Goal: Task Accomplishment & Management: Use online tool/utility

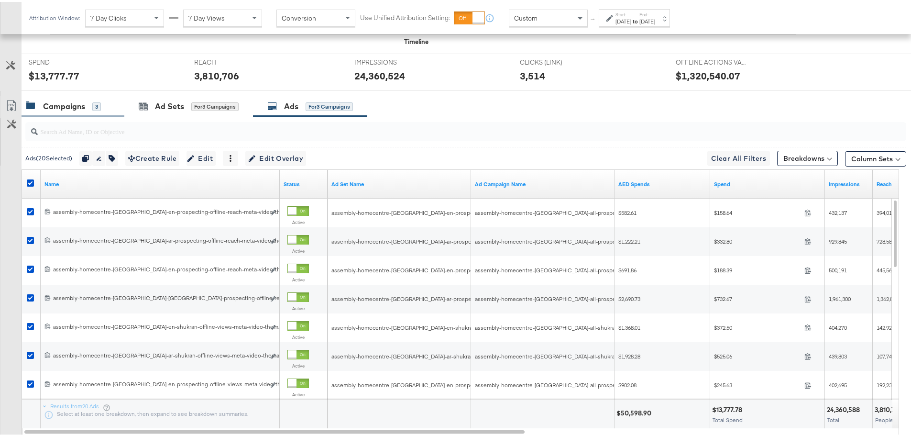
click at [78, 110] on div "Campaigns 3" at bounding box center [73, 104] width 103 height 21
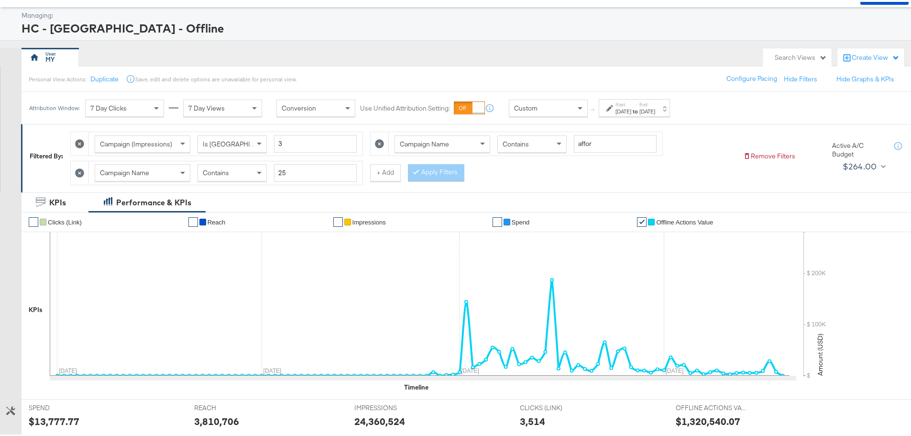
scroll to position [40, 0]
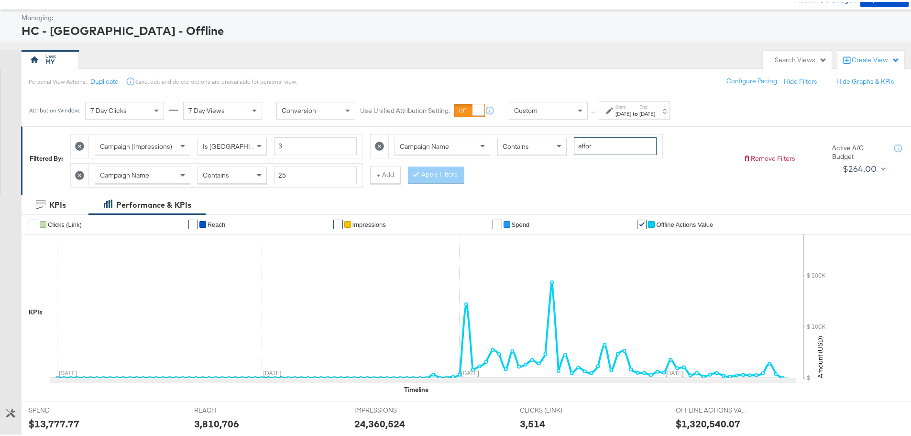
click at [632, 138] on input "affor" at bounding box center [615, 144] width 83 height 18
type input "bts"
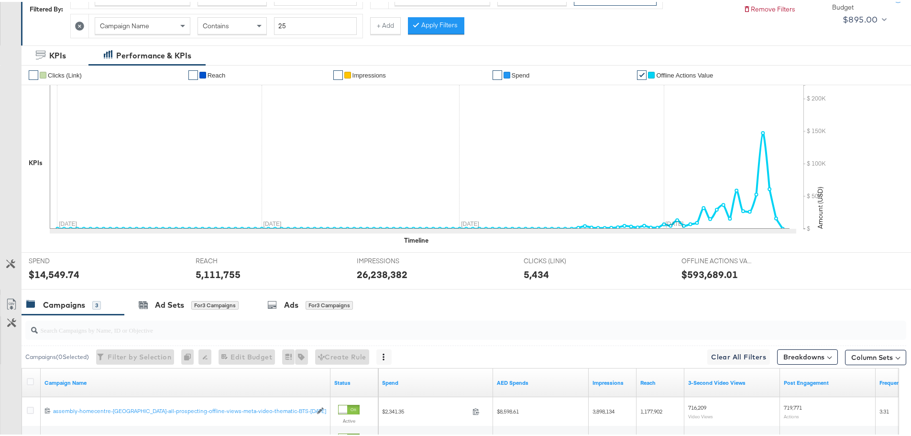
scroll to position [0, 0]
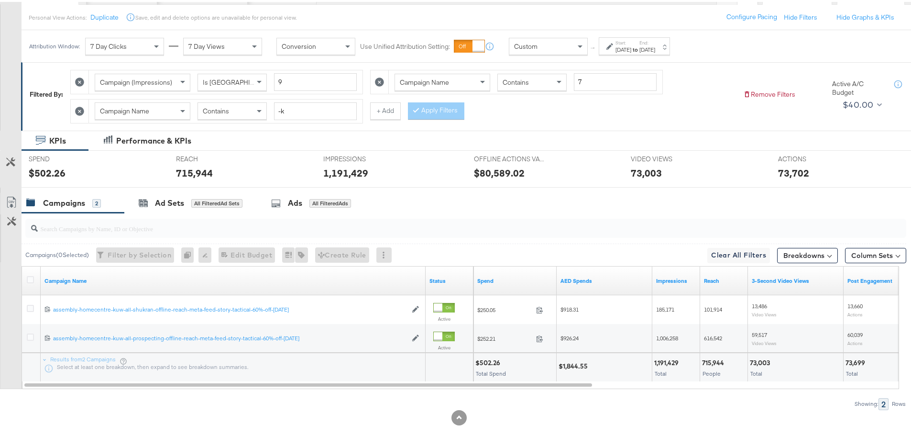
scroll to position [108, 0]
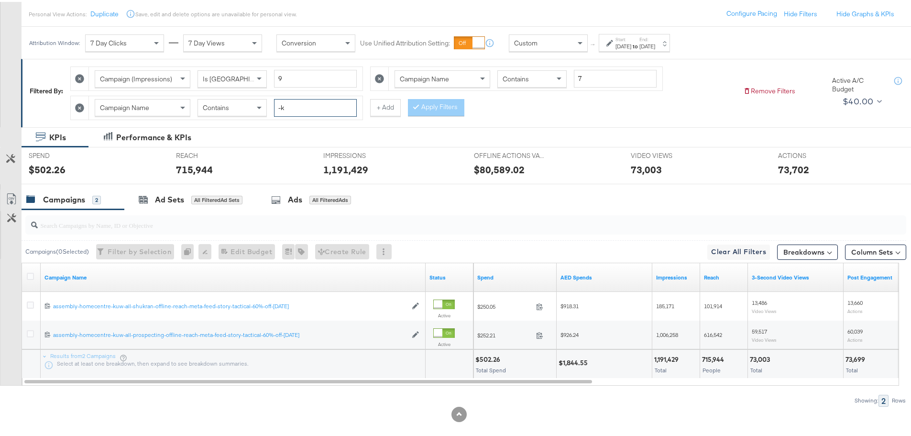
click at [292, 112] on input "-k" at bounding box center [315, 106] width 83 height 18
click at [290, 111] on input "-k" at bounding box center [315, 106] width 83 height 18
type input "-om"
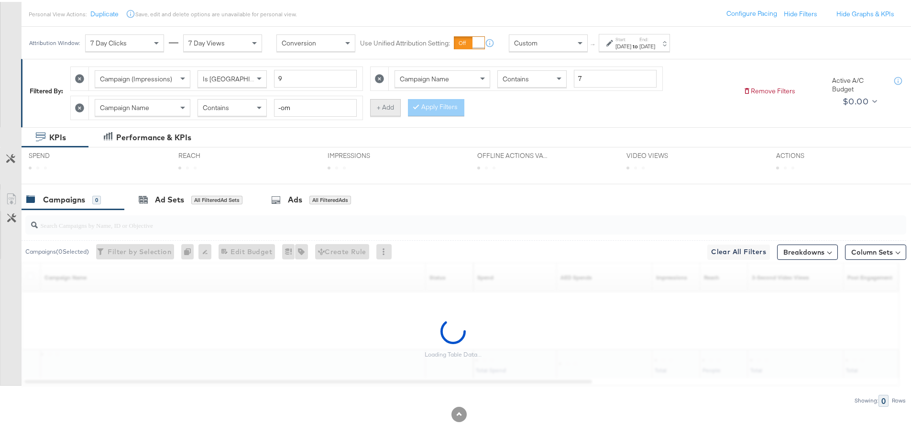
click at [389, 101] on button "+ Add" at bounding box center [385, 105] width 31 height 17
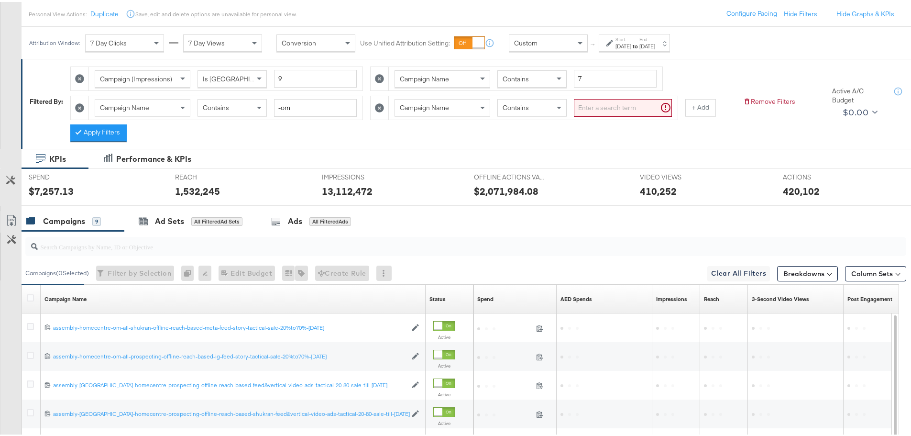
click at [602, 110] on input "search" at bounding box center [623, 106] width 98 height 18
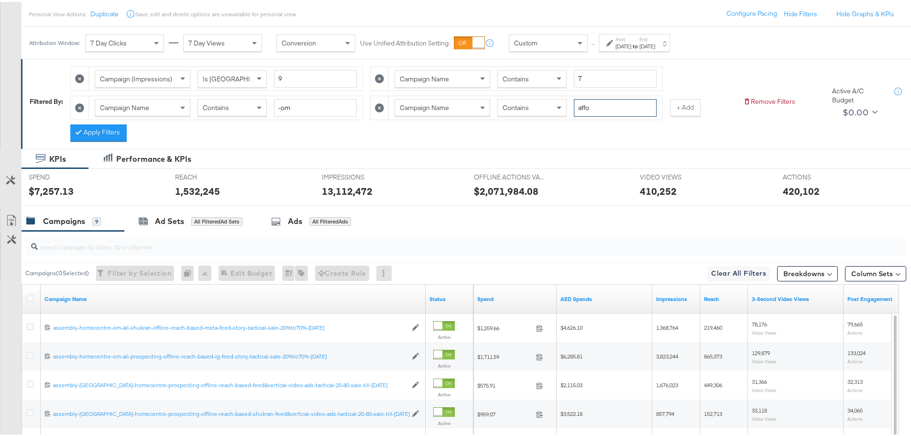
type input "affo"
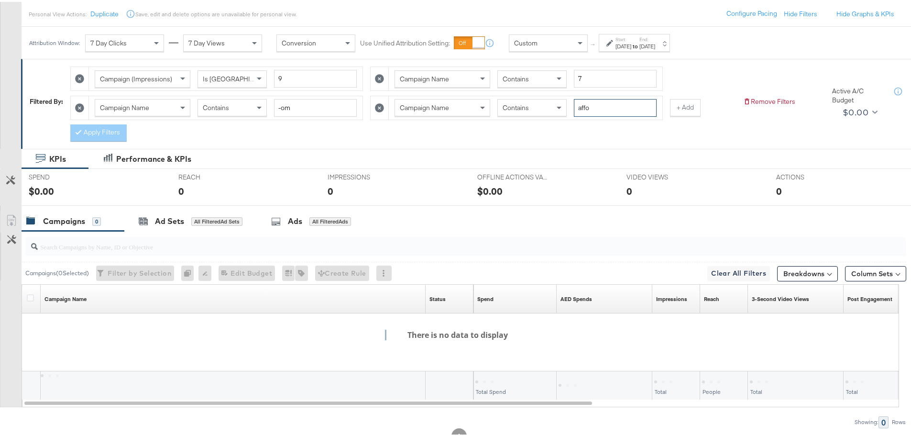
scroll to position [22, 0]
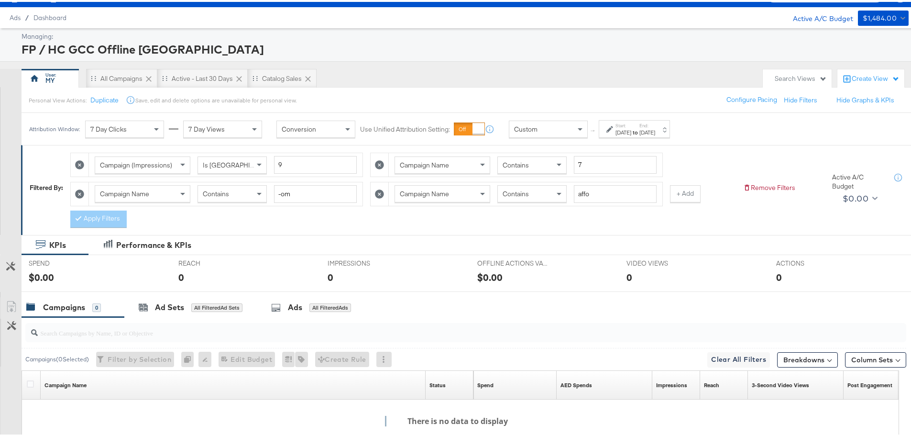
click at [655, 133] on div "[DATE]" at bounding box center [648, 131] width 16 height 8
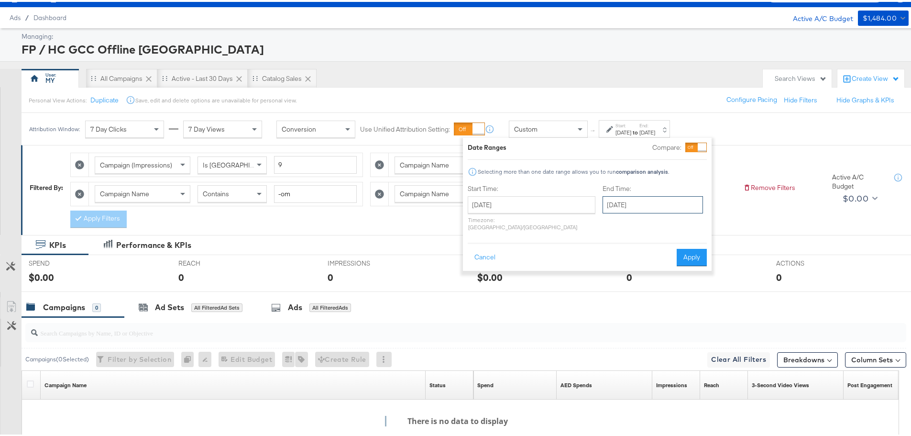
click at [637, 203] on input "[DATE]" at bounding box center [653, 202] width 100 height 17
click at [638, 291] on td "19" at bounding box center [646, 291] width 16 height 13
type input "[DATE]"
click at [686, 260] on div "Date Ranges Compare: Selecting more than one date range allows you to run compa…" at bounding box center [587, 202] width 249 height 133
click at [688, 247] on button "Apply" at bounding box center [692, 255] width 30 height 17
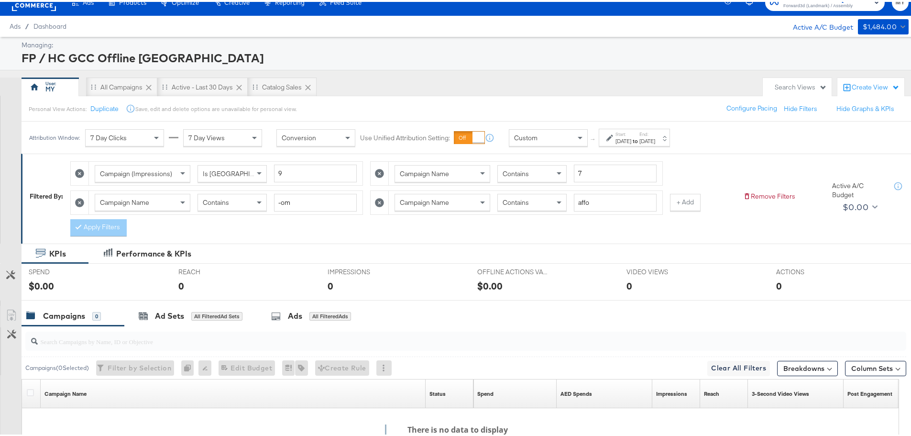
scroll to position [0, 0]
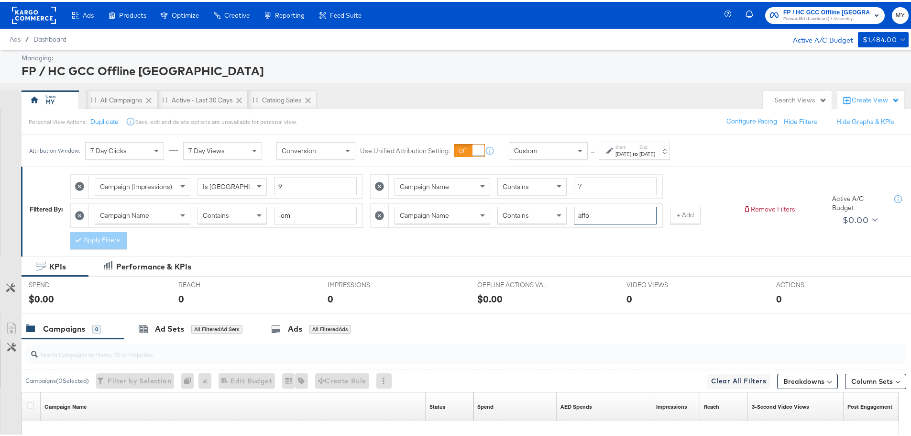
click at [602, 218] on input "affo" at bounding box center [615, 214] width 83 height 18
type input "aff"
click at [814, 21] on span "Forward3d (Landmark) / Assembly" at bounding box center [827, 17] width 87 height 8
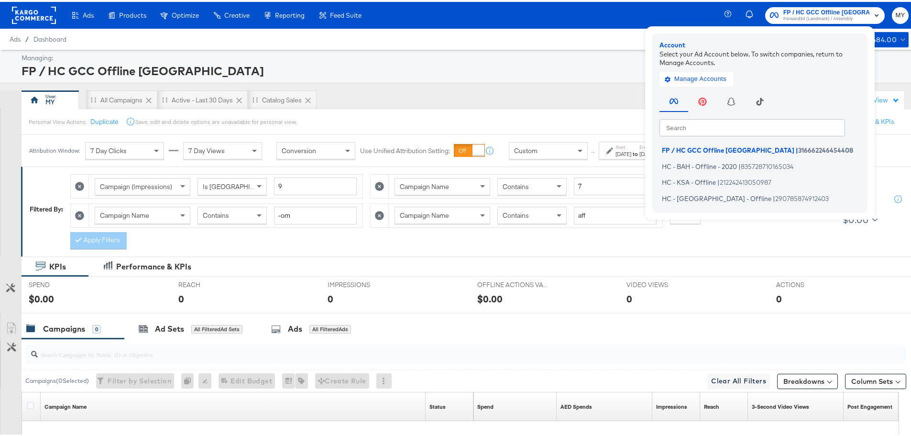
click at [594, 109] on div "Personal View Actions: Duplicate Save, edit and delete options are unavailable …" at bounding box center [470, 120] width 898 height 26
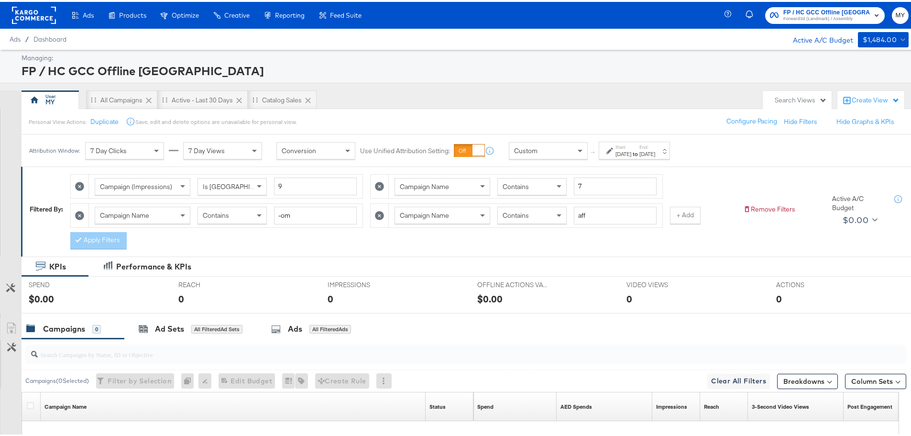
click at [81, 184] on icon at bounding box center [79, 184] width 9 height 9
type input "-om"
type input "aff"
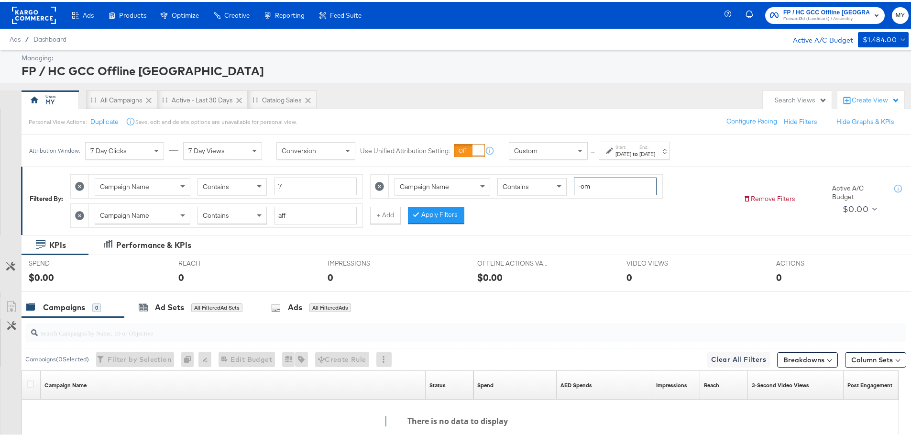
click at [606, 191] on input "-om" at bounding box center [615, 185] width 83 height 18
type input "-"
type input "om"
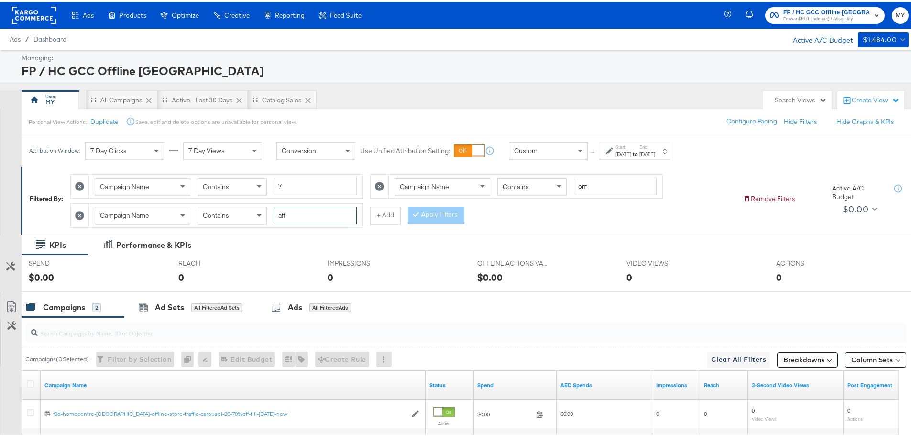
click at [288, 213] on input "aff" at bounding box center [315, 214] width 83 height 18
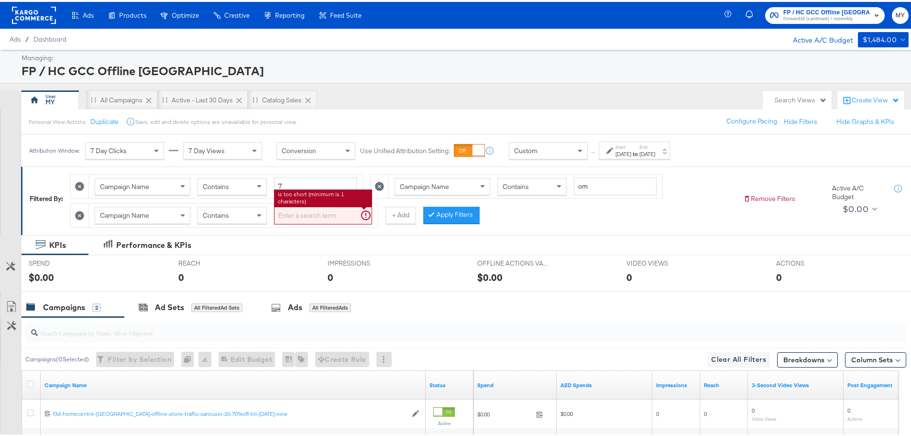
click at [84, 212] on icon at bounding box center [79, 213] width 9 height 9
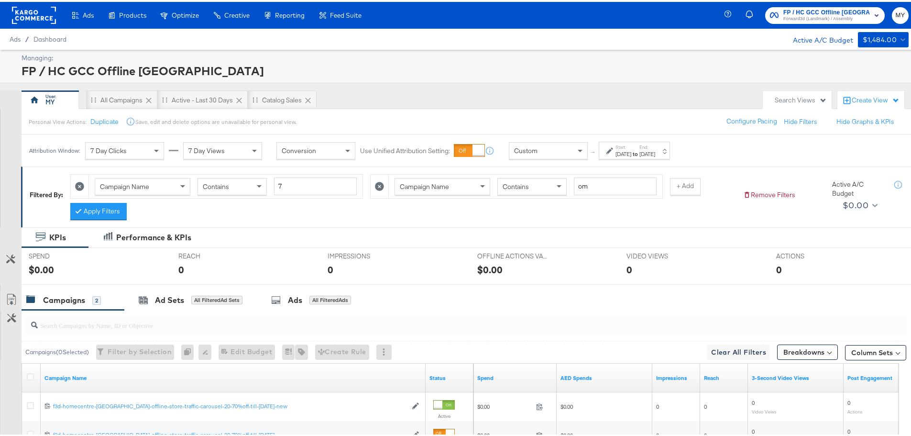
click at [382, 183] on icon at bounding box center [379, 184] width 9 height 9
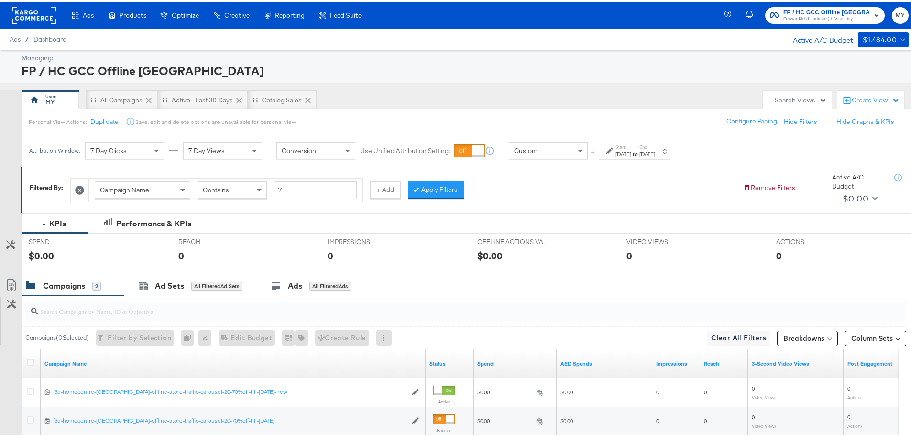
click at [623, 151] on div "[DATE]" at bounding box center [624, 152] width 16 height 8
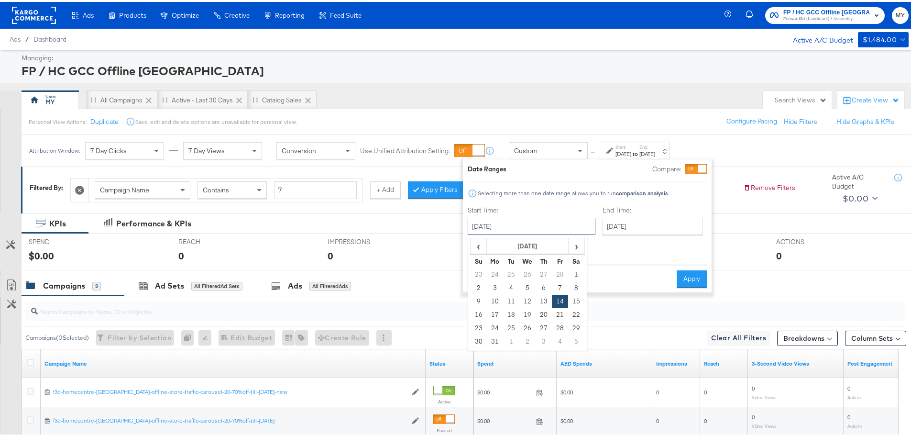
click at [484, 223] on input "[DATE]" at bounding box center [532, 224] width 128 height 17
click at [420, 228] on div "KPIs Performance & KPIs" at bounding box center [459, 221] width 919 height 20
click at [385, 212] on div "KPIs Performance & KPIs" at bounding box center [459, 221] width 919 height 20
click at [332, 192] on input "7" at bounding box center [315, 188] width 83 height 18
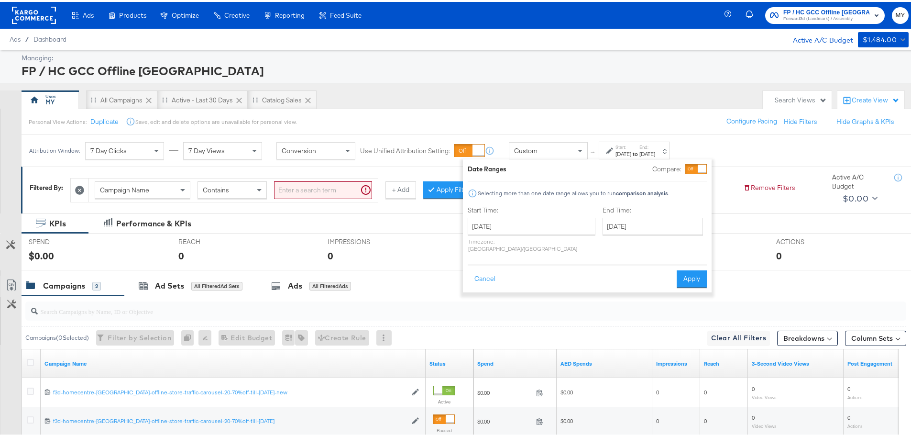
click at [78, 186] on icon at bounding box center [79, 188] width 9 height 9
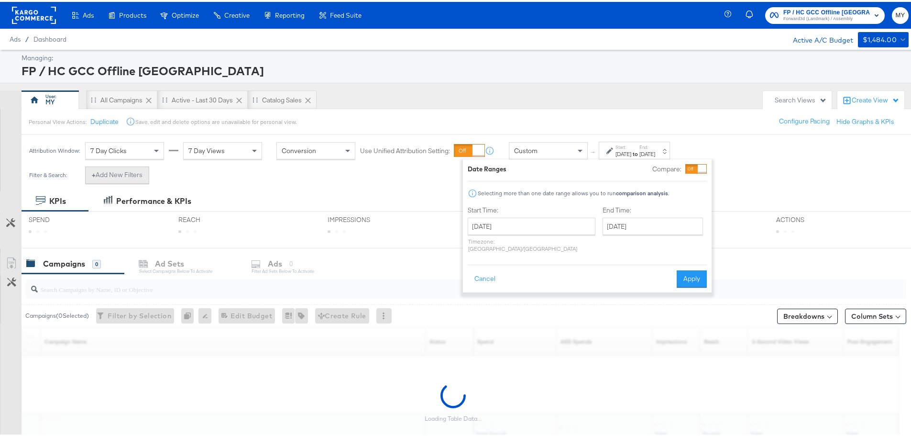
click at [116, 177] on button "+ Add New Filters" at bounding box center [117, 173] width 64 height 17
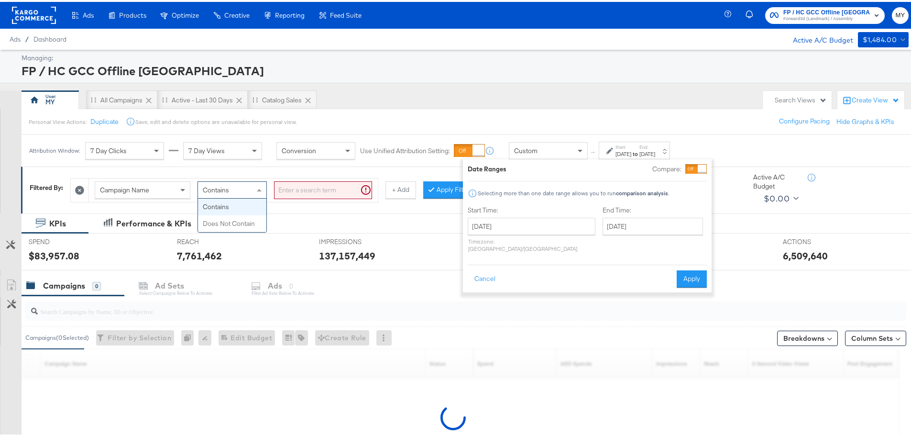
click at [243, 189] on div "Contains" at bounding box center [232, 188] width 68 height 16
click at [165, 184] on div "Campaign Name" at bounding box center [142, 188] width 95 height 16
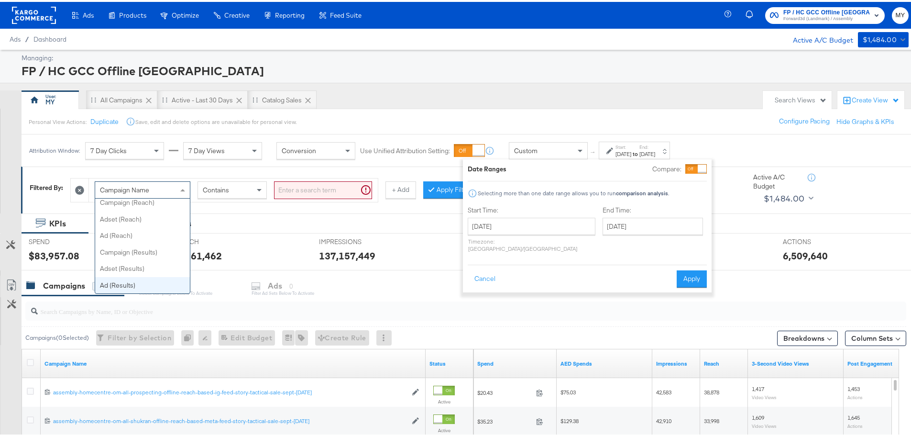
scroll to position [15, 0]
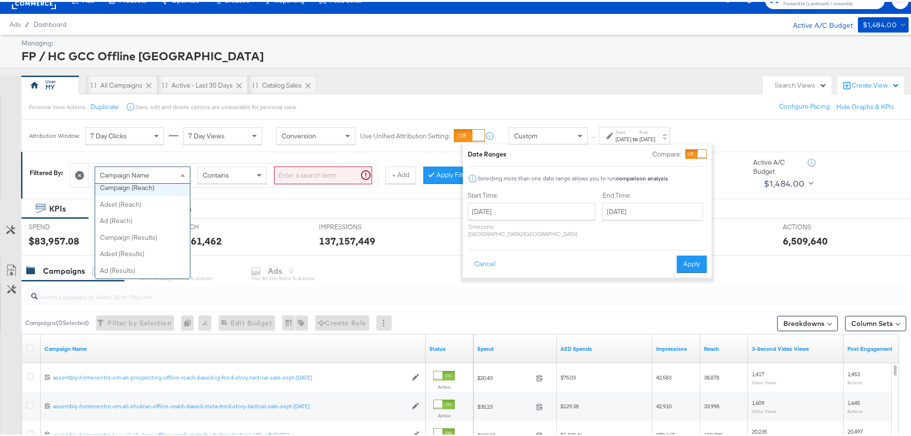
click at [149, 173] on span "Campaign Name" at bounding box center [124, 173] width 49 height 9
type input "imp"
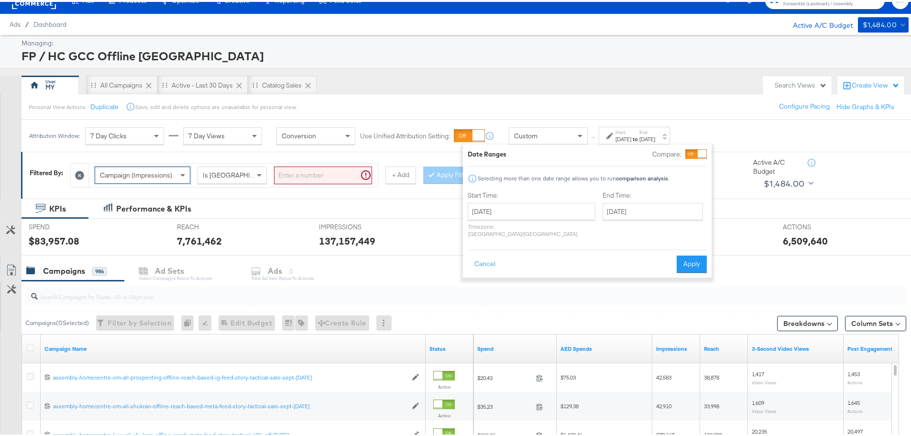
click at [294, 174] on input "search" at bounding box center [323, 174] width 98 height 18
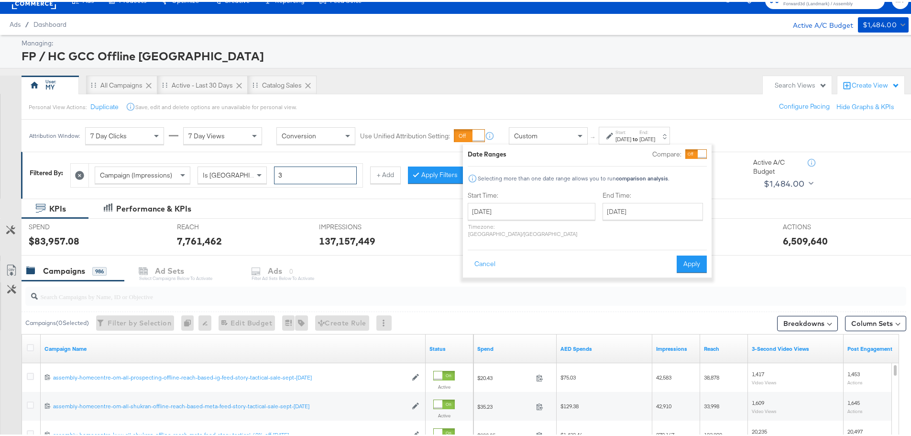
type input "3"
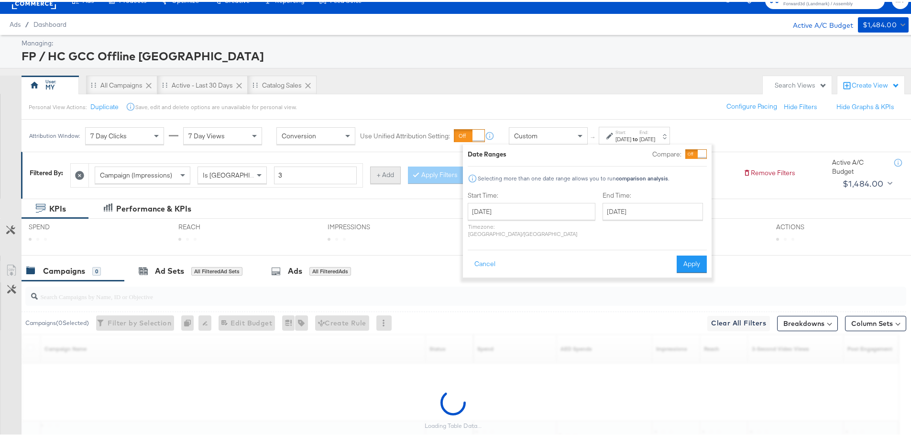
click at [397, 175] on button "+ Add" at bounding box center [385, 173] width 31 height 17
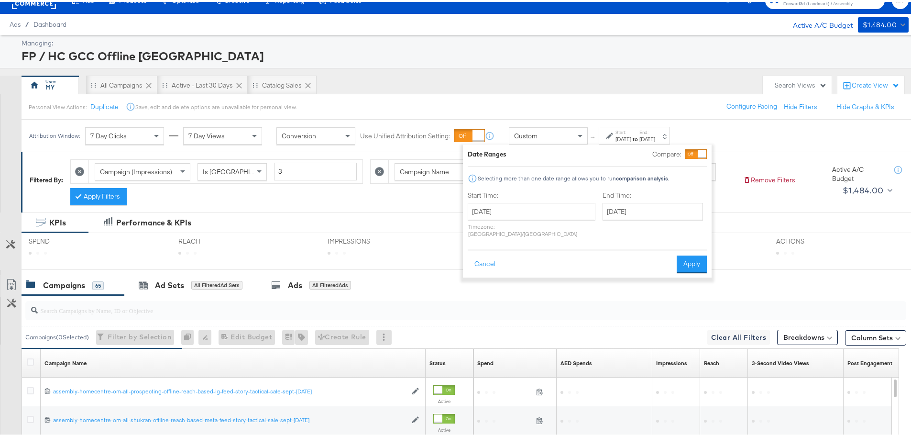
click at [686, 258] on button "Apply" at bounding box center [692, 262] width 30 height 17
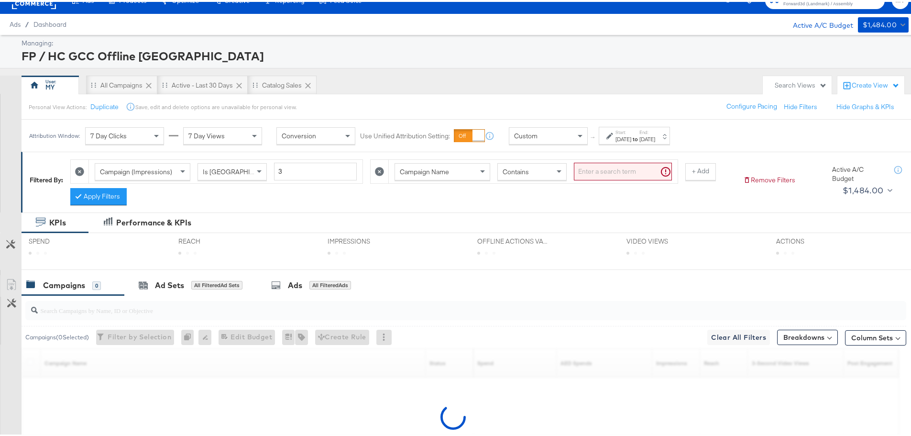
click at [603, 173] on input "search" at bounding box center [623, 170] width 98 height 18
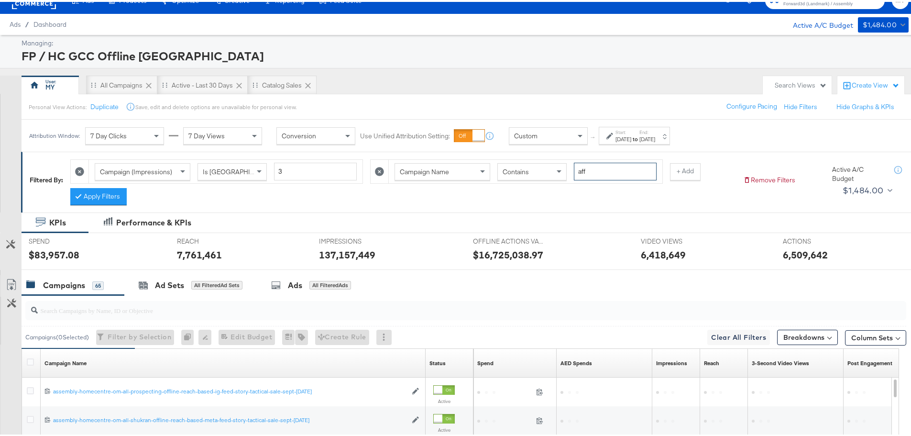
type input "aff"
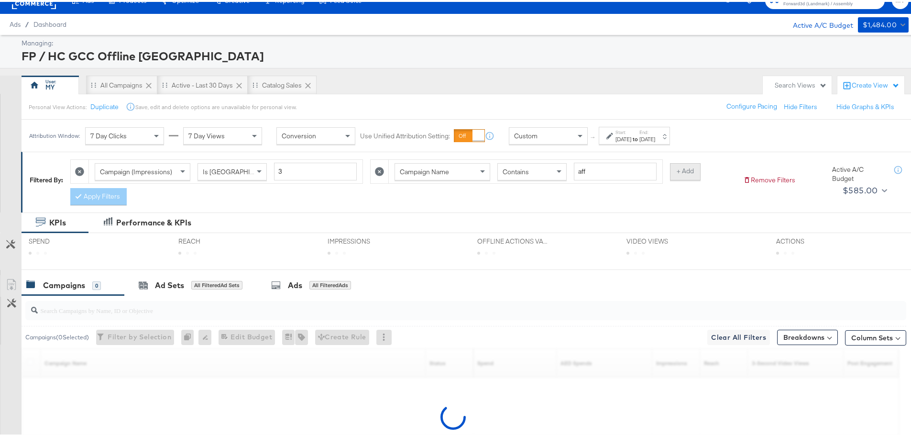
click at [687, 169] on button "+ Add" at bounding box center [685, 169] width 31 height 17
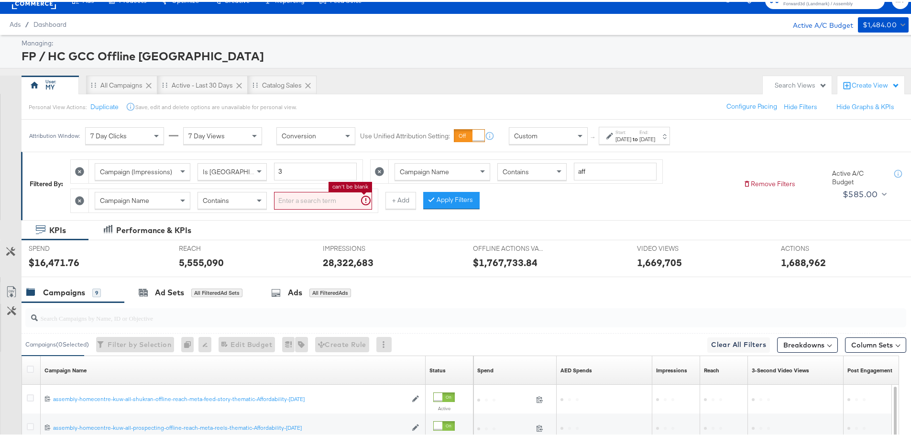
click at [354, 202] on input "search" at bounding box center [323, 199] width 98 height 18
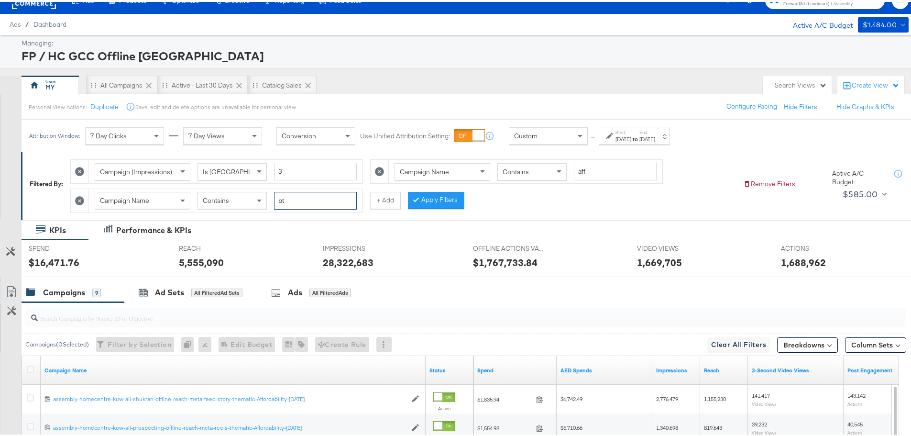
type input "b"
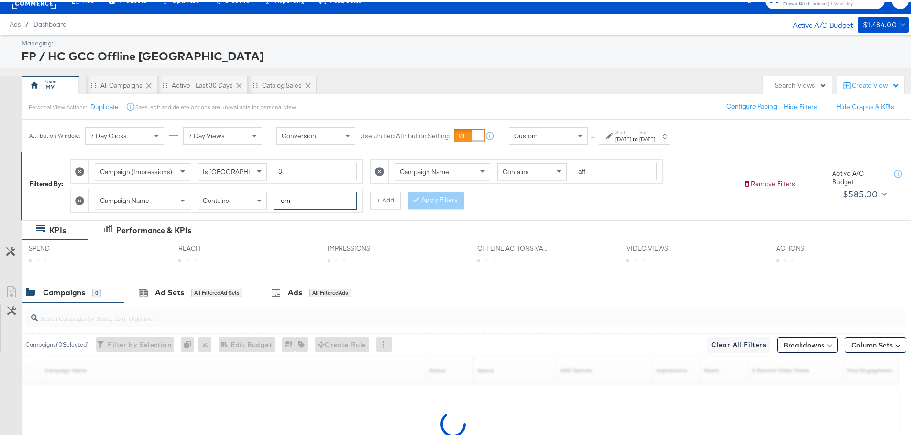
scroll to position [118, 0]
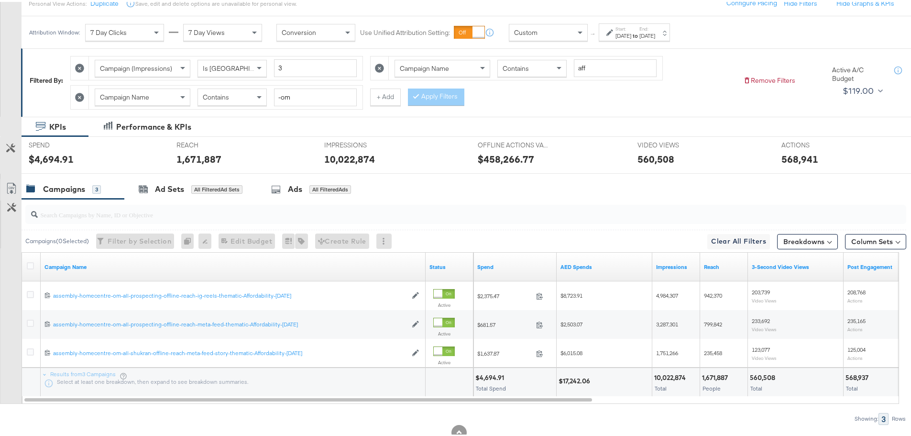
click at [26, 265] on div at bounding box center [32, 264] width 18 height 17
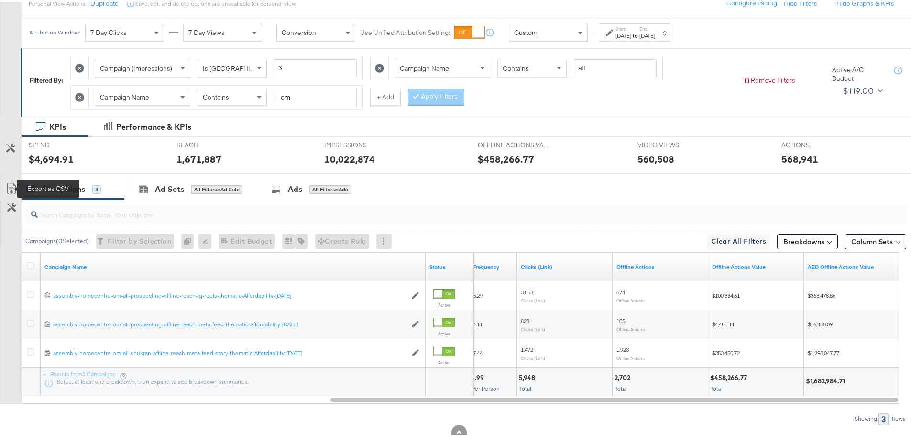
click at [6, 183] on icon at bounding box center [11, 186] width 11 height 11
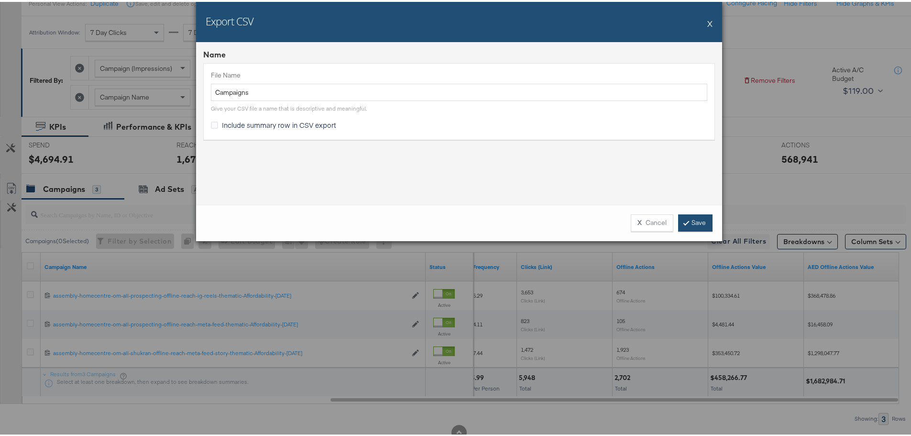
click at [702, 220] on link "Save" at bounding box center [695, 220] width 34 height 17
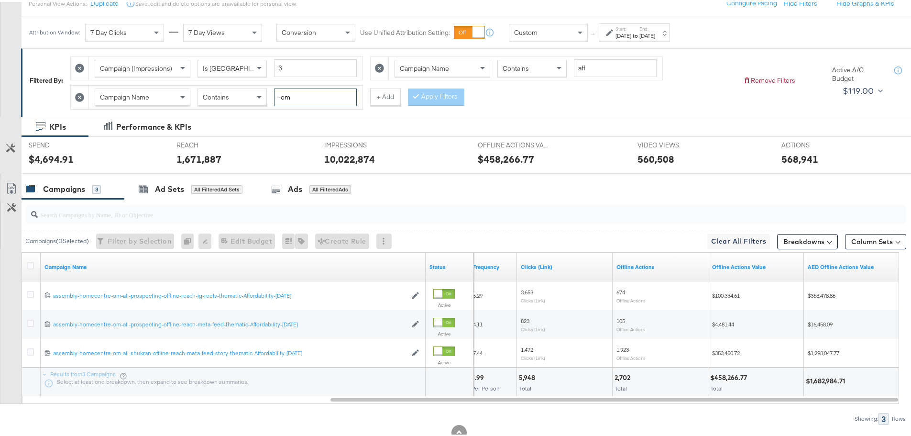
click at [296, 93] on input "-om" at bounding box center [315, 96] width 83 height 18
type input "-qa"
click at [31, 264] on icon at bounding box center [30, 263] width 7 height 7
click at [0, 0] on input "checkbox" at bounding box center [0, 0] width 0 height 0
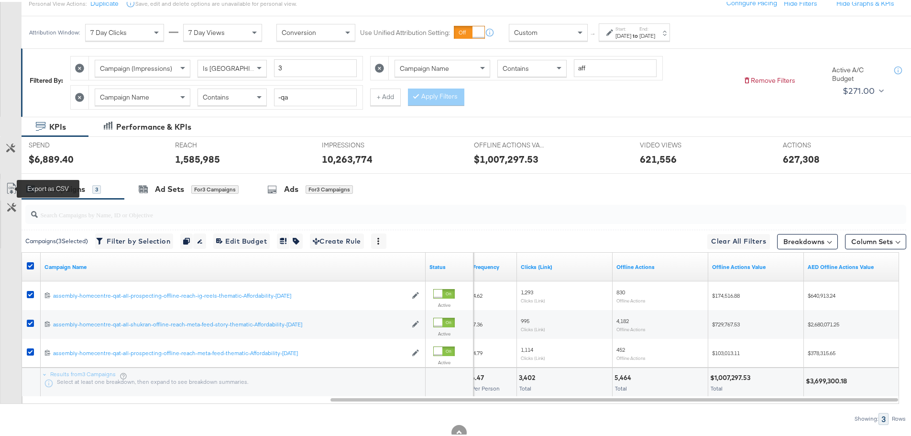
click at [11, 189] on icon at bounding box center [11, 188] width 6 height 7
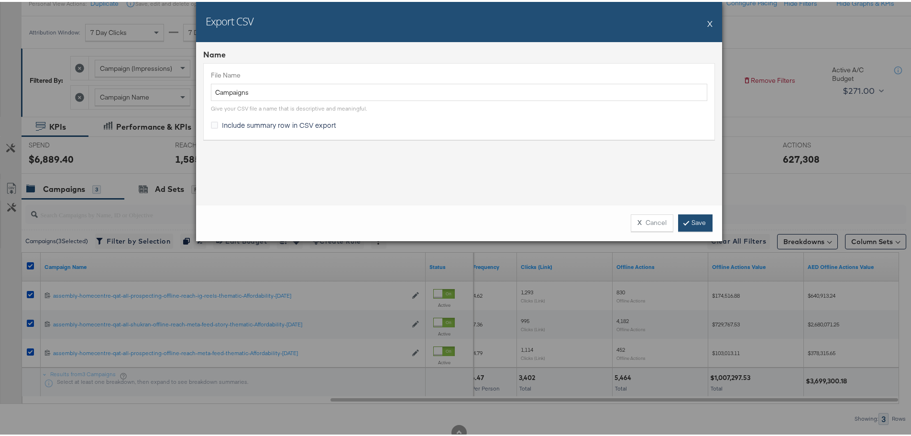
click at [697, 219] on link "Save" at bounding box center [695, 220] width 34 height 17
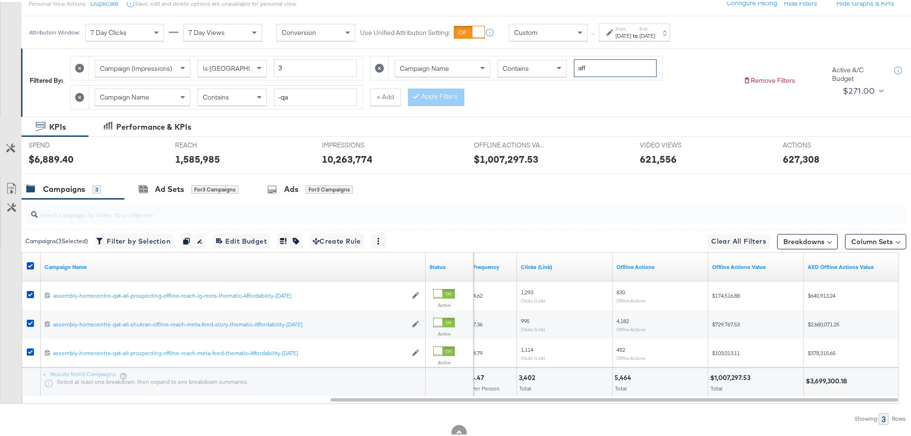
click at [585, 68] on input "aff" at bounding box center [615, 66] width 83 height 18
type input "bts"
click at [30, 266] on icon at bounding box center [30, 263] width 7 height 7
click at [0, 0] on input "checkbox" at bounding box center [0, 0] width 0 height 0
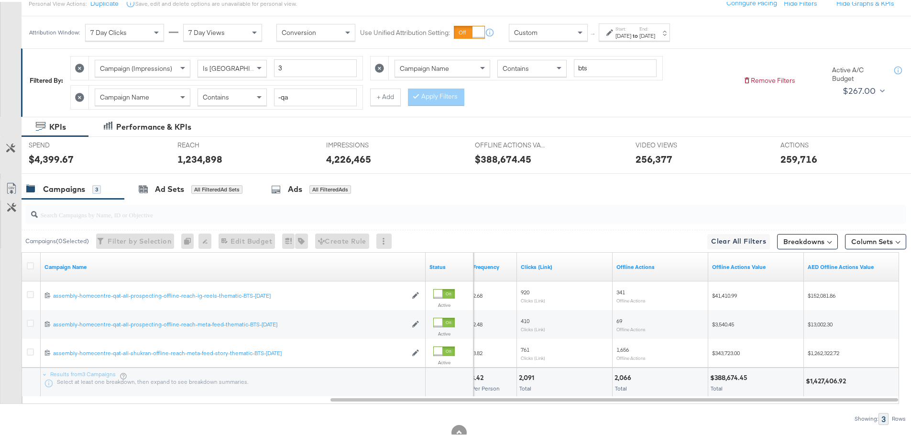
click at [10, 180] on link "Export as CSV" at bounding box center [11, 188] width 22 height 22
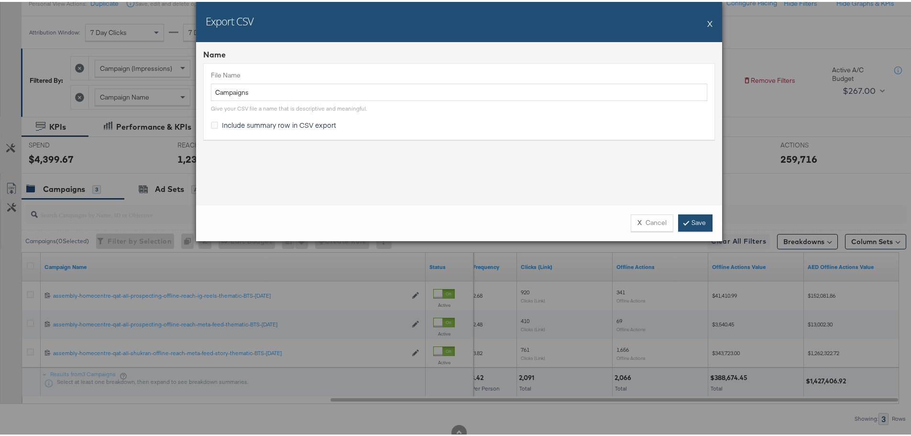
click at [689, 221] on link "Save" at bounding box center [695, 220] width 34 height 17
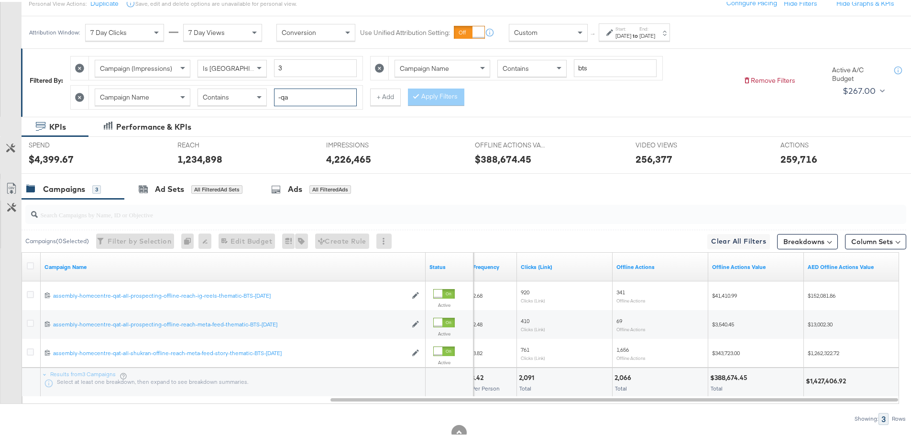
click at [306, 92] on input "-qa" at bounding box center [315, 96] width 83 height 18
type input "-om"
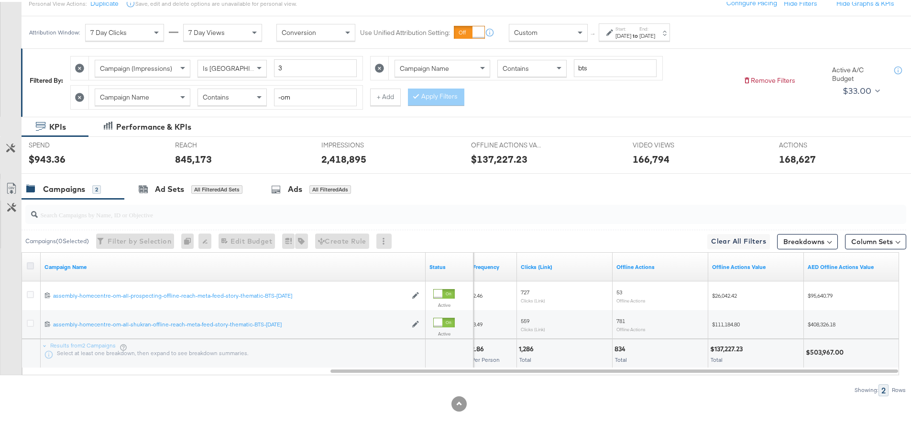
click at [29, 264] on icon at bounding box center [30, 263] width 7 height 7
click at [0, 0] on input "checkbox" at bounding box center [0, 0] width 0 height 0
click at [15, 185] on icon at bounding box center [11, 186] width 11 height 11
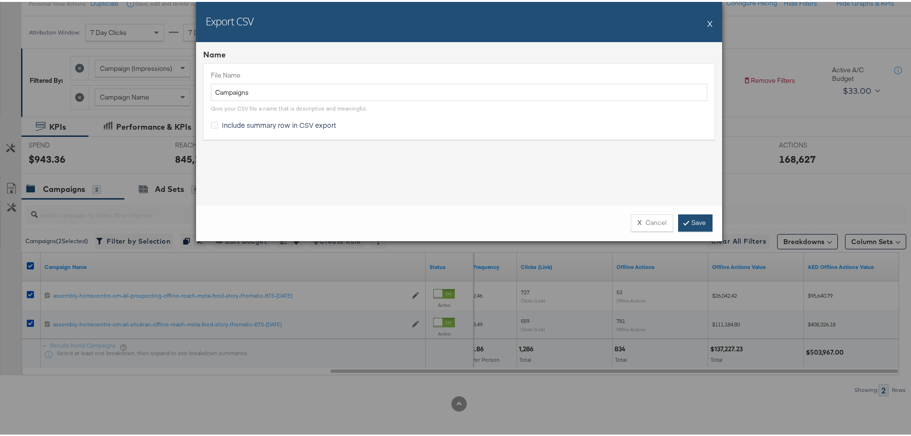
click at [685, 220] on icon at bounding box center [686, 221] width 3 height 6
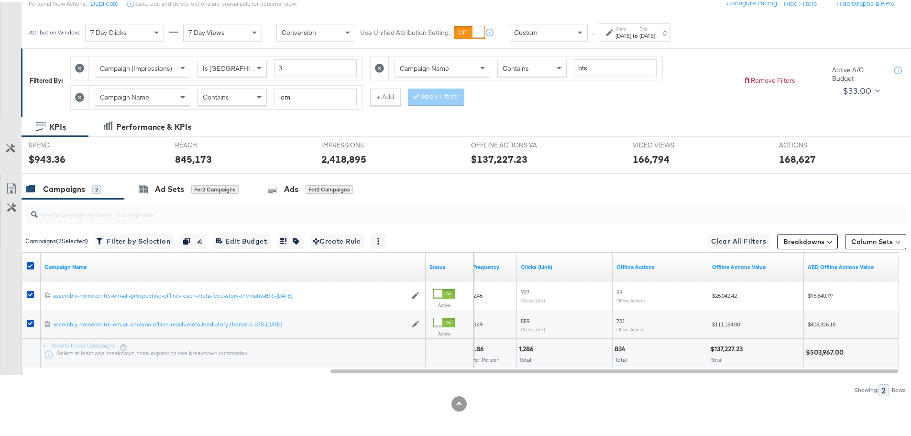
scroll to position [115, 0]
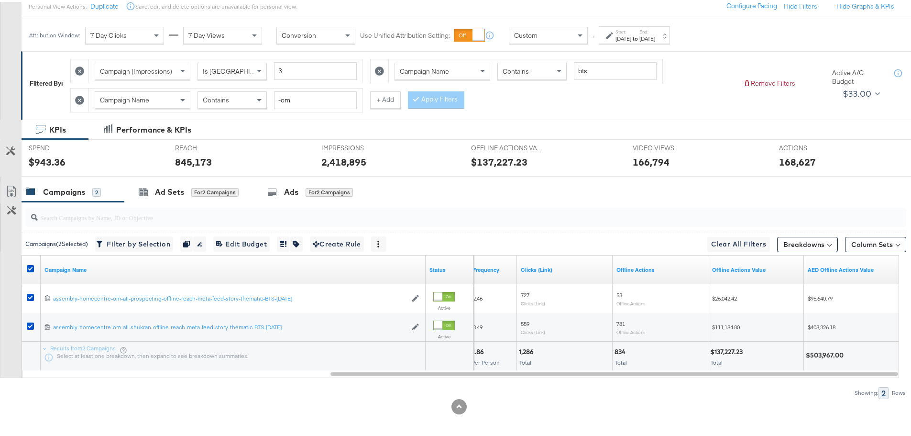
click at [79, 98] on icon at bounding box center [79, 98] width 9 height 9
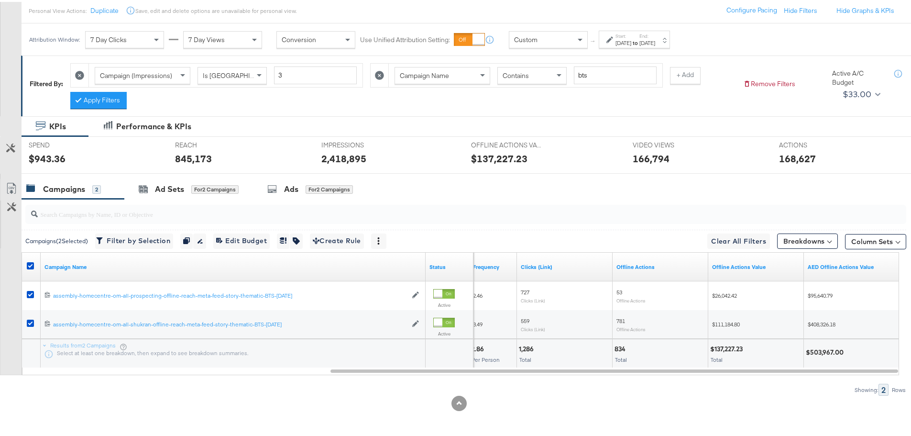
scroll to position [111, 0]
click at [98, 101] on button "Apply Filters" at bounding box center [98, 98] width 56 height 17
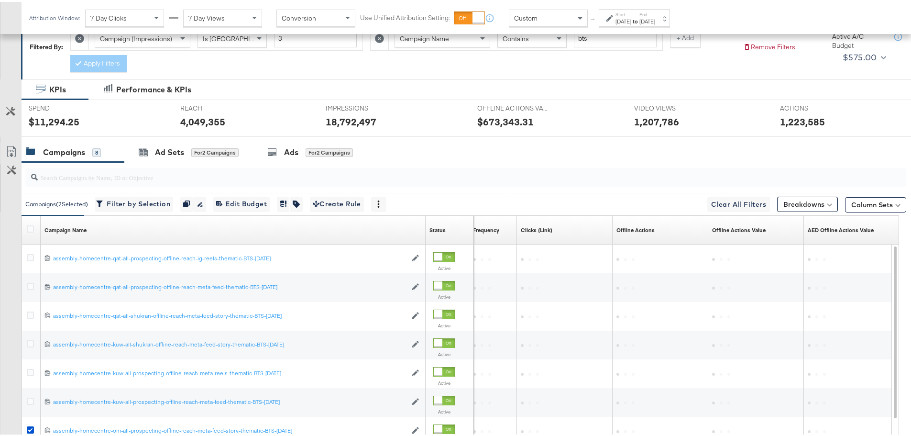
scroll to position [158, 0]
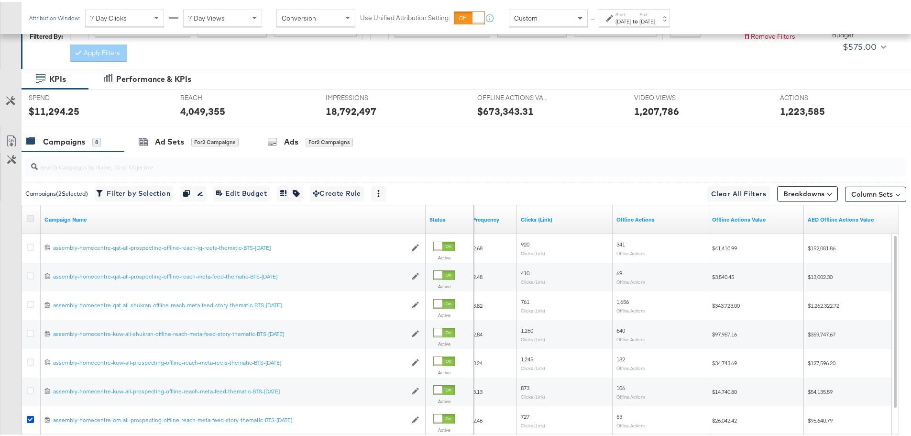
click at [29, 219] on icon at bounding box center [30, 216] width 7 height 7
click at [0, 0] on input "checkbox" at bounding box center [0, 0] width 0 height 0
click at [11, 133] on link "Export as CSV" at bounding box center [11, 141] width 22 height 22
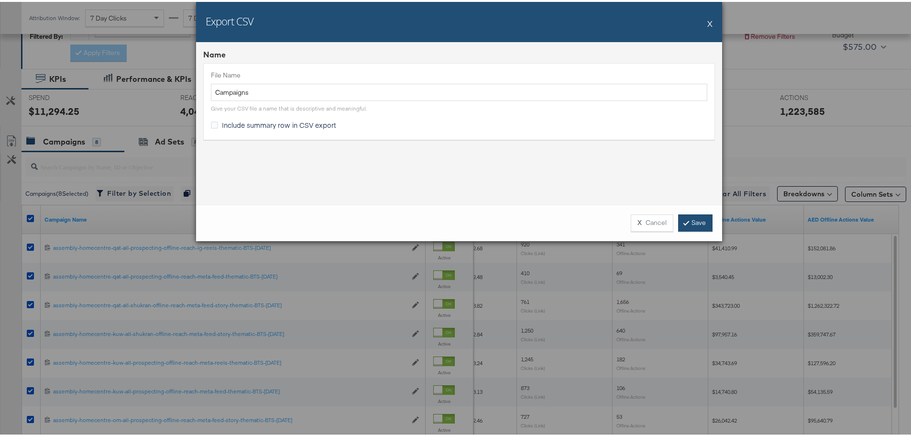
click at [694, 226] on link "Save" at bounding box center [695, 220] width 34 height 17
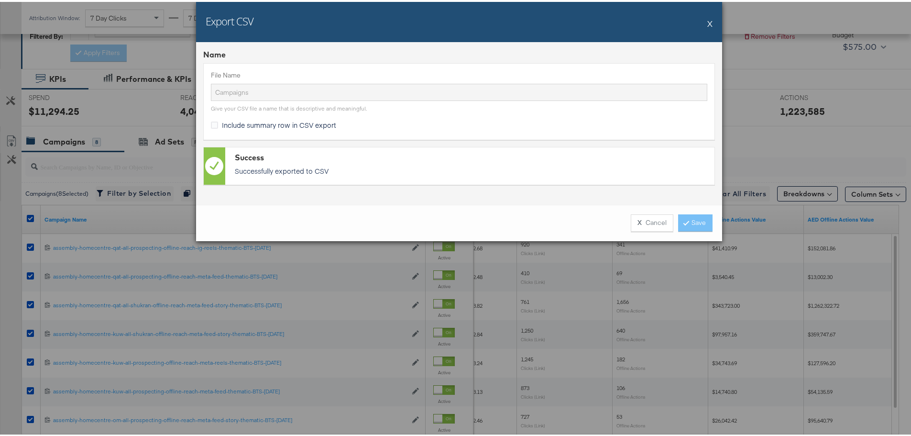
click at [741, 157] on div "Export CSV X Name File Name Campaigns Give your CSV file a name that is descrip…" at bounding box center [459, 218] width 919 height 436
click at [710, 21] on div "Export CSV X" at bounding box center [459, 20] width 526 height 40
click at [708, 20] on button "X" at bounding box center [710, 21] width 5 height 19
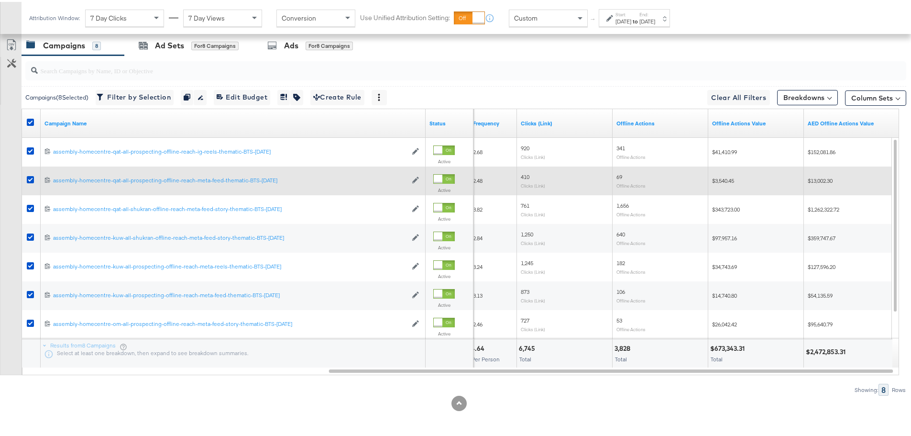
scroll to position [157, 0]
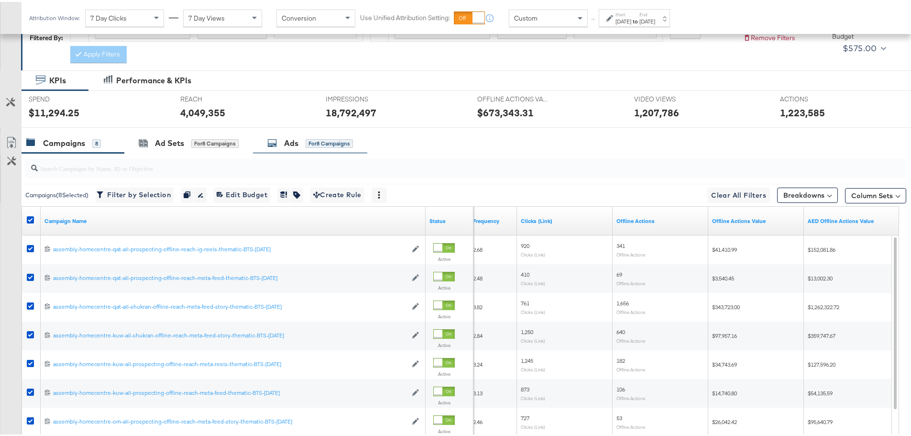
click at [271, 142] on icon at bounding box center [272, 141] width 10 height 10
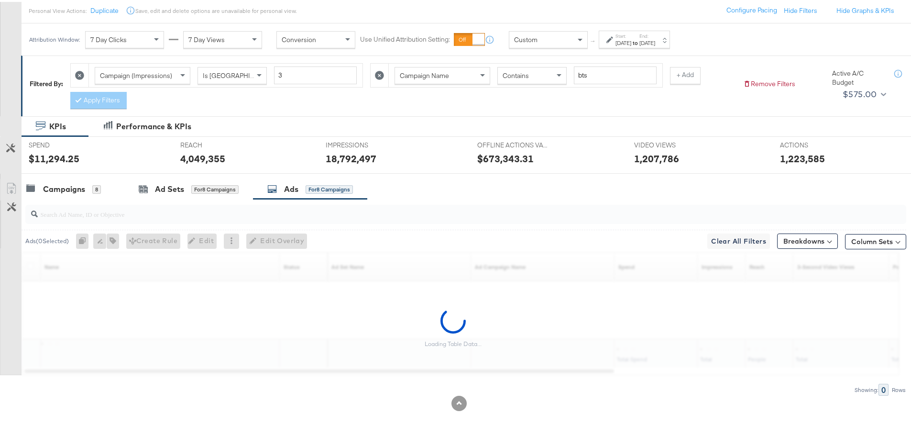
scroll to position [111, 0]
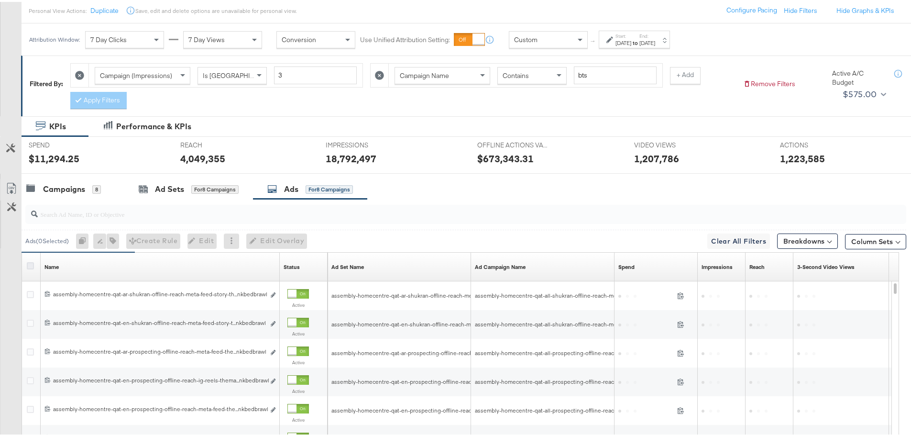
click at [30, 261] on icon at bounding box center [30, 263] width 7 height 7
click at [0, 0] on input "checkbox" at bounding box center [0, 0] width 0 height 0
click at [30, 261] on icon at bounding box center [30, 263] width 7 height 7
click at [0, 0] on input "checkbox" at bounding box center [0, 0] width 0 height 0
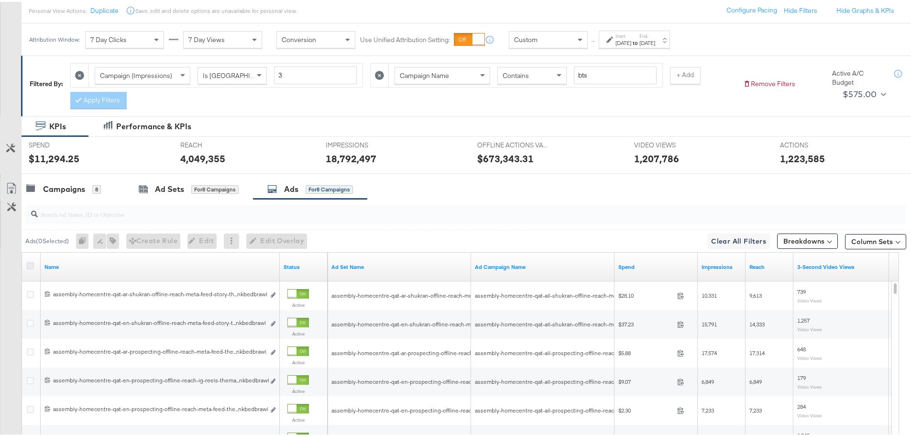
click at [30, 261] on icon at bounding box center [30, 263] width 7 height 7
click at [0, 0] on input "checkbox" at bounding box center [0, 0] width 0 height 0
click at [9, 182] on icon at bounding box center [11, 186] width 11 height 11
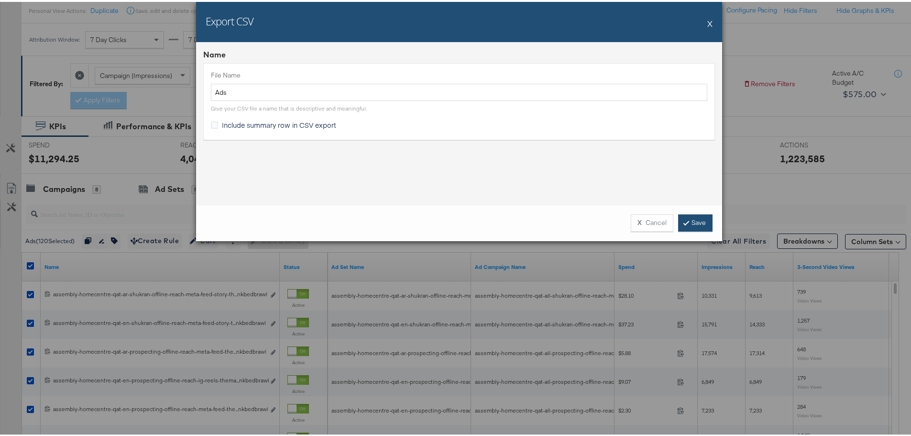
click at [695, 222] on link "Save" at bounding box center [695, 220] width 34 height 17
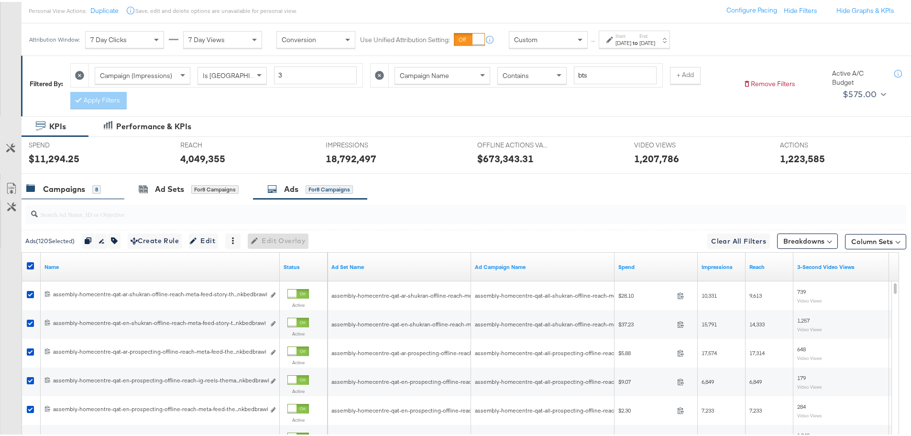
click at [79, 183] on div "Campaigns" at bounding box center [64, 187] width 42 height 11
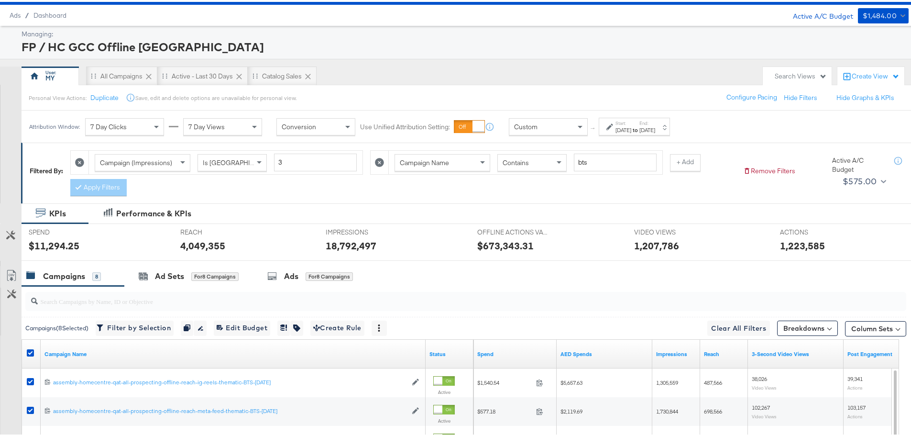
scroll to position [20, 0]
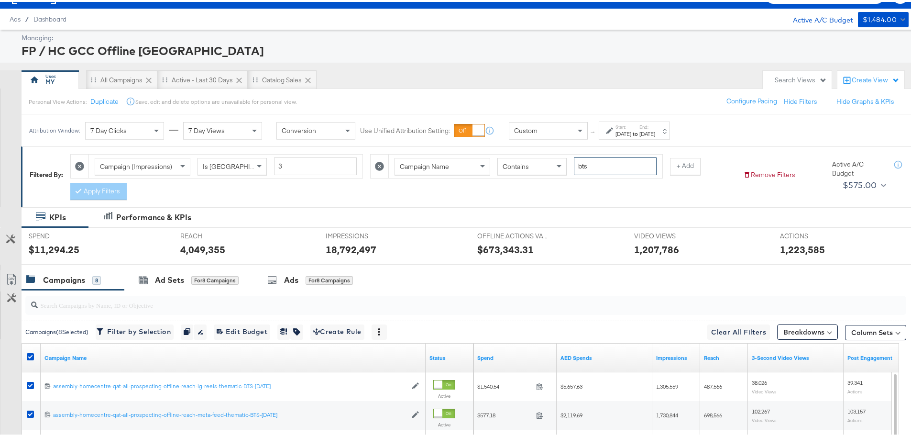
click at [614, 165] on input "bts" at bounding box center [615, 164] width 83 height 18
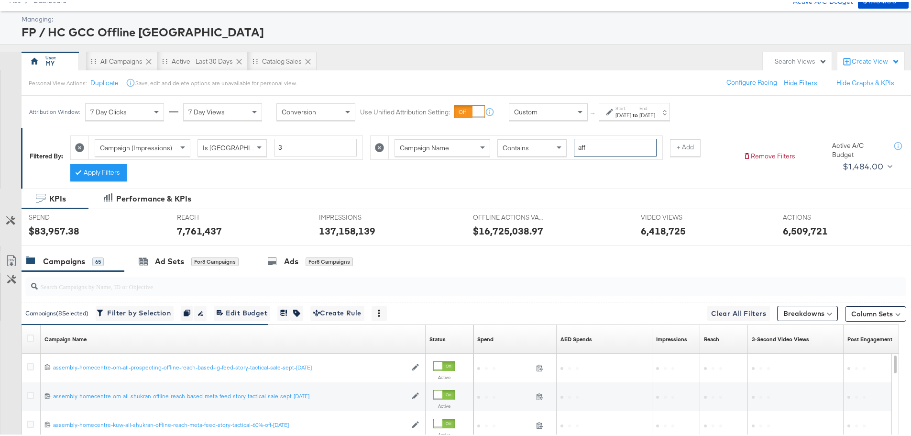
scroll to position [38, 0]
click at [117, 172] on button "Apply Filters" at bounding box center [98, 171] width 56 height 17
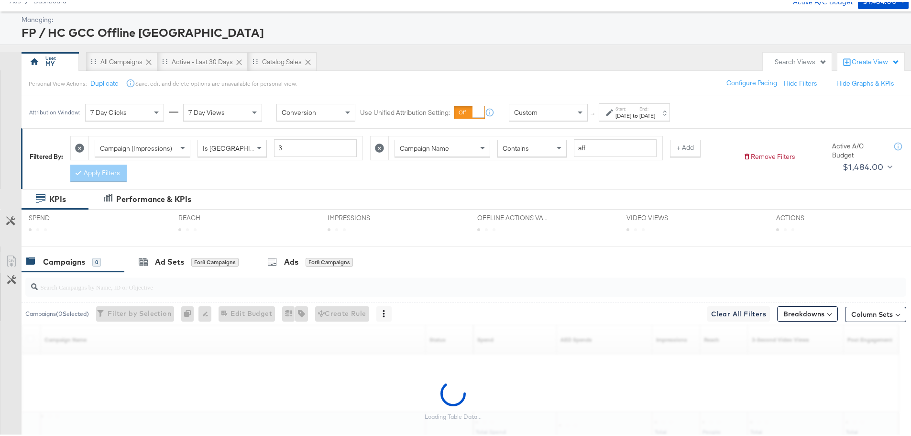
scroll to position [111, 0]
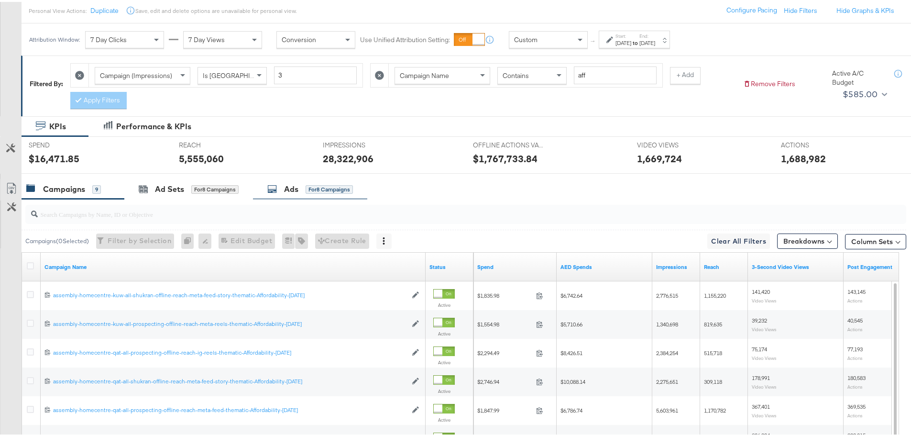
click at [280, 188] on div "Ads for 8 Campaigns" at bounding box center [310, 187] width 86 height 11
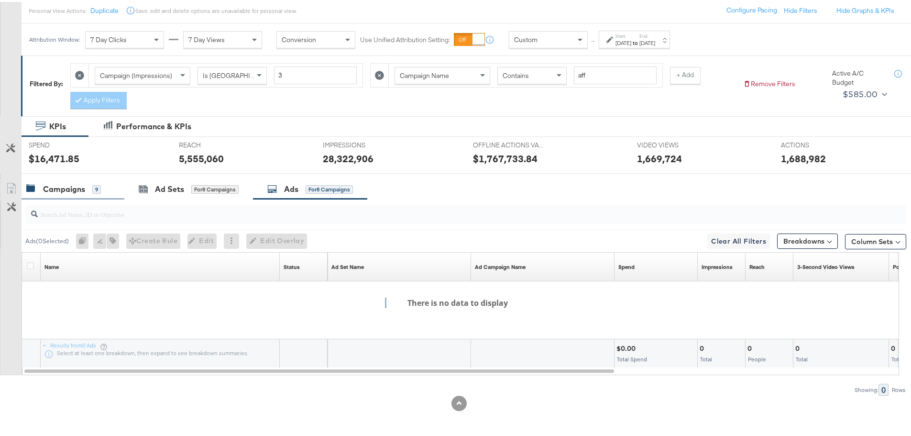
click at [80, 183] on div "Campaigns" at bounding box center [64, 187] width 42 height 11
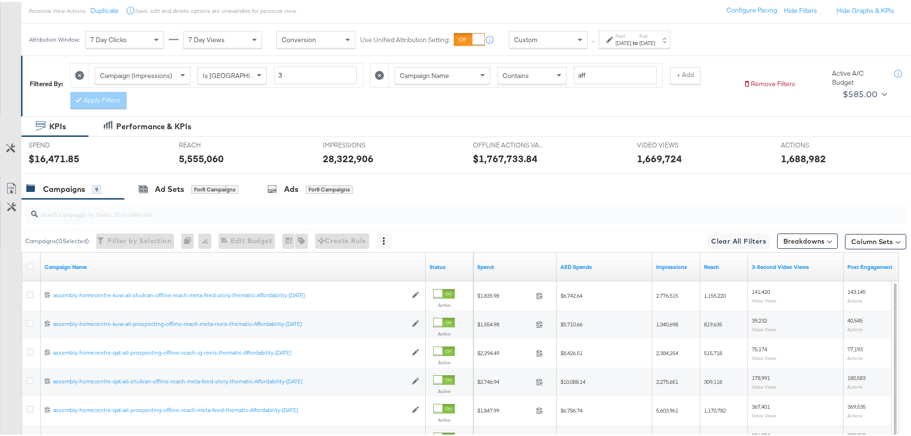
click at [34, 265] on div at bounding box center [32, 265] width 10 height 10
click at [26, 261] on div at bounding box center [32, 264] width 18 height 17
click at [30, 264] on icon at bounding box center [30, 263] width 7 height 7
click at [0, 0] on input "checkbox" at bounding box center [0, 0] width 0 height 0
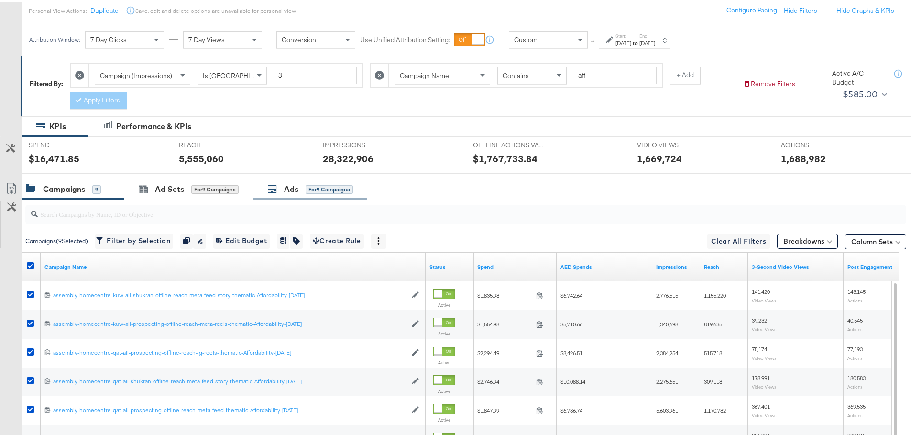
click at [294, 179] on div "Ads for 9 Campaigns" at bounding box center [310, 187] width 114 height 21
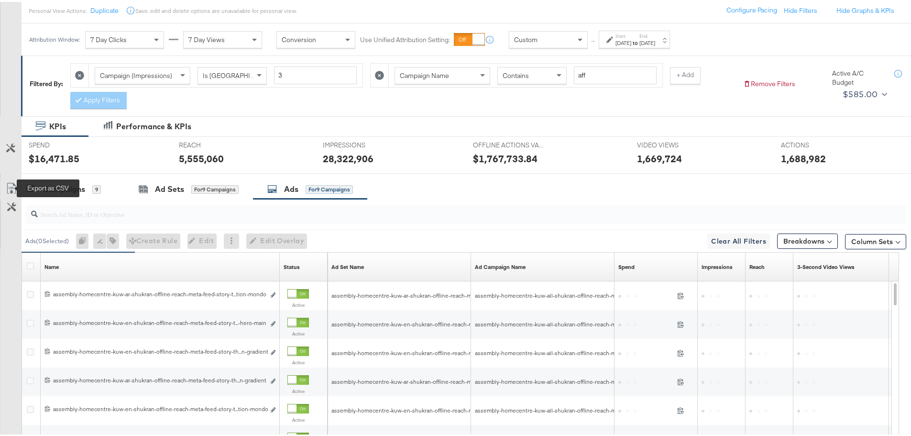
click at [10, 182] on icon at bounding box center [11, 186] width 11 height 11
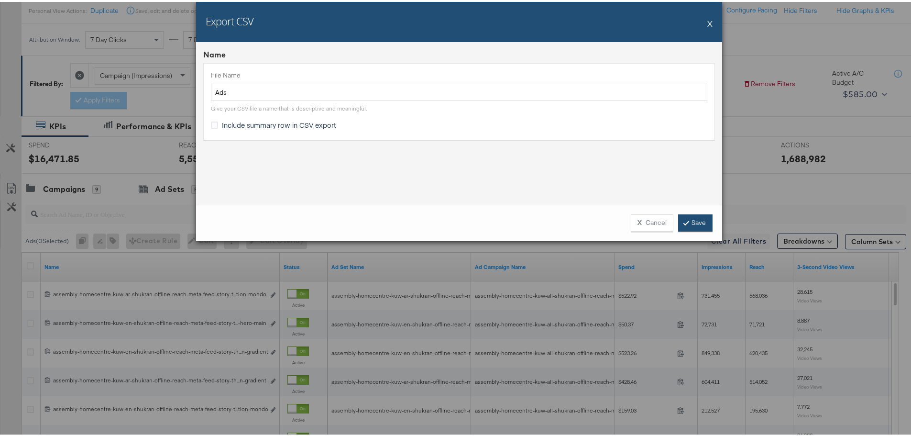
click at [685, 221] on icon at bounding box center [686, 221] width 3 height 6
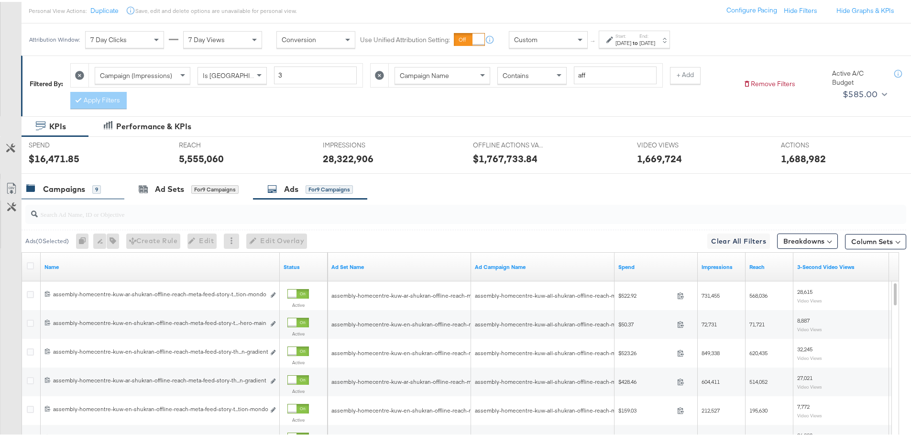
click at [72, 193] on div "Campaigns 9" at bounding box center [73, 187] width 103 height 21
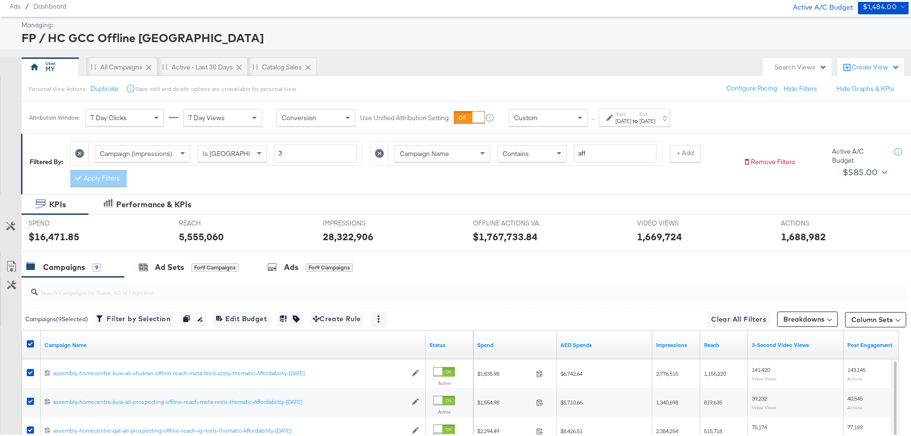
scroll to position [33, 0]
click at [596, 151] on input "aff" at bounding box center [615, 152] width 83 height 18
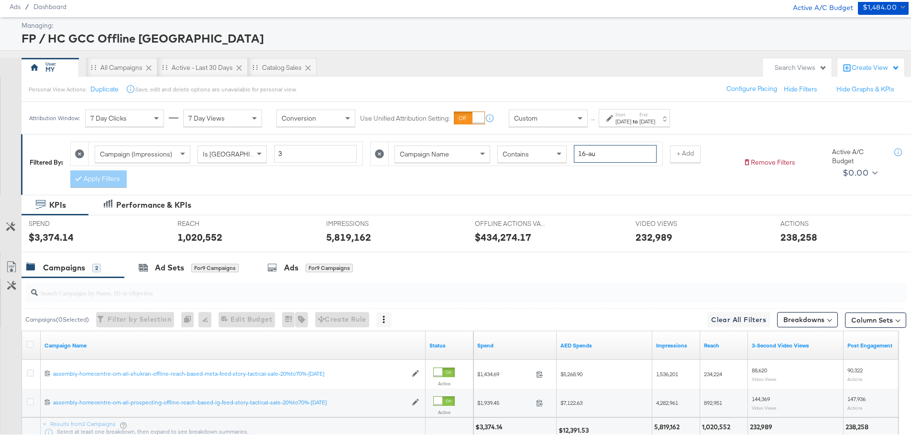
scroll to position [111, 0]
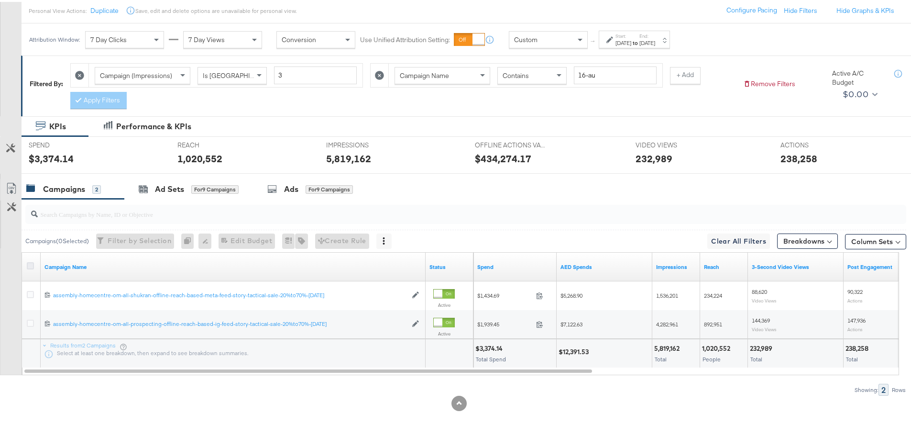
click at [32, 266] on icon at bounding box center [30, 263] width 7 height 7
click at [0, 0] on input "checkbox" at bounding box center [0, 0] width 0 height 0
click at [16, 182] on icon at bounding box center [11, 186] width 11 height 11
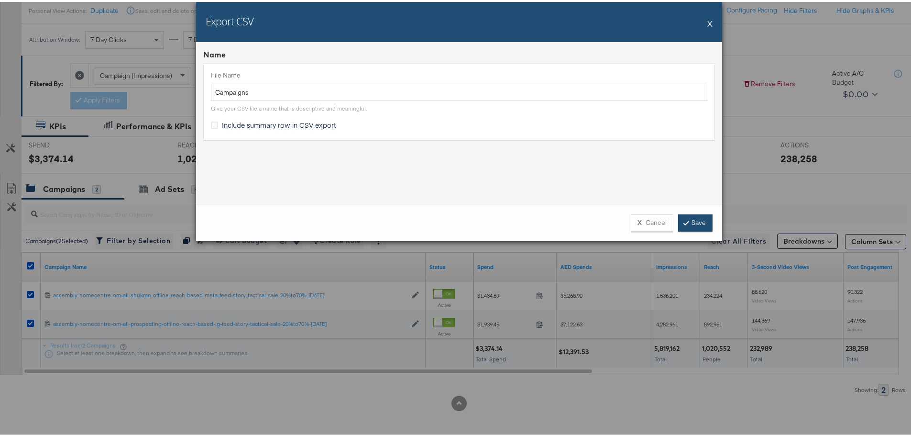
click at [694, 218] on link "Save" at bounding box center [695, 220] width 34 height 17
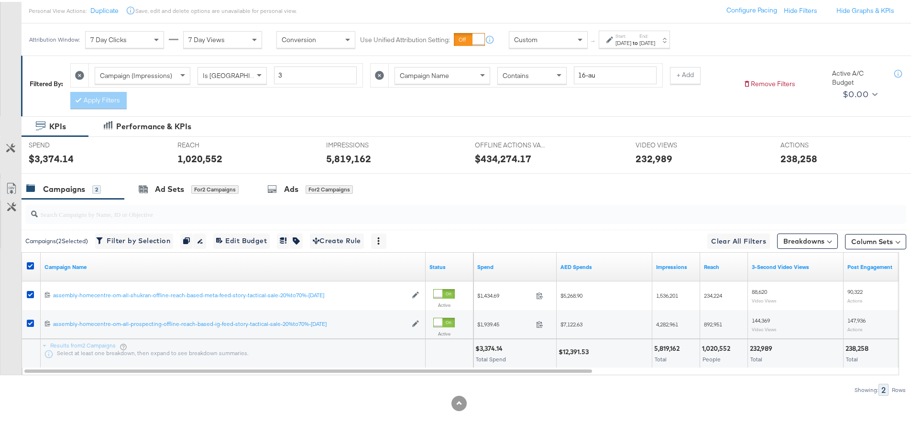
scroll to position [0, 0]
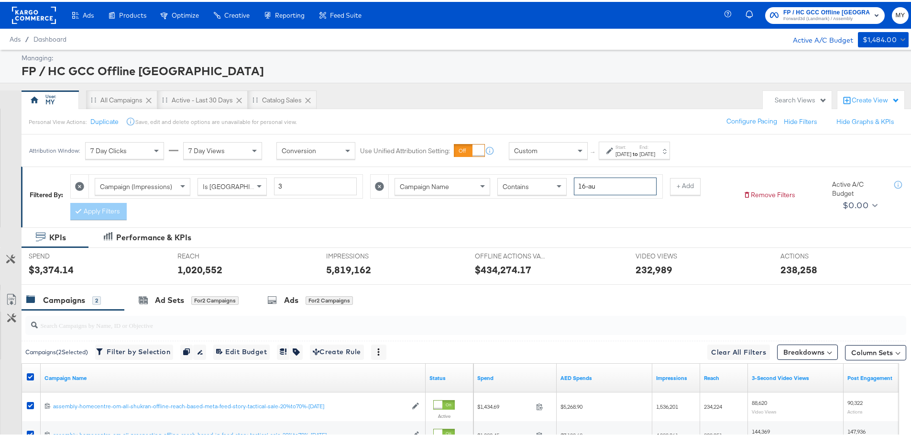
drag, startPoint x: 586, startPoint y: 184, endPoint x: 552, endPoint y: 188, distance: 34.3
click at [552, 188] on div "Campaign Name Contains 16-au" at bounding box center [526, 185] width 262 height 18
type input "29-au"
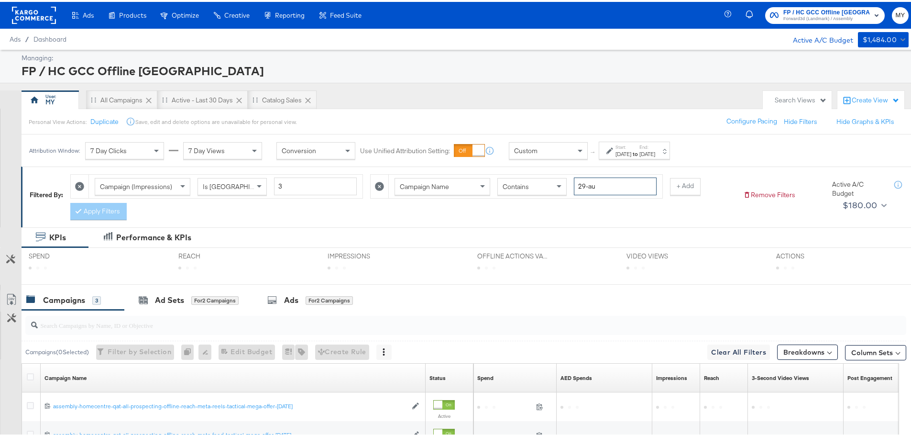
scroll to position [140, 0]
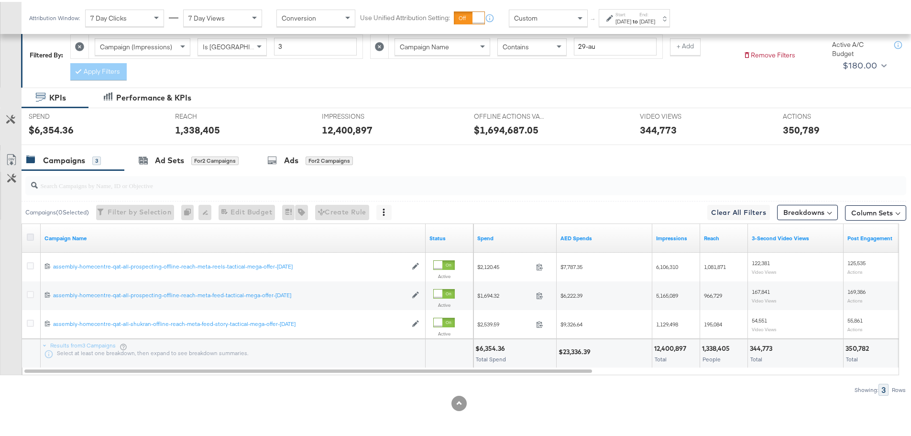
click at [31, 233] on icon at bounding box center [30, 235] width 7 height 7
click at [0, 0] on input "checkbox" at bounding box center [0, 0] width 0 height 0
click at [12, 155] on icon at bounding box center [11, 157] width 11 height 11
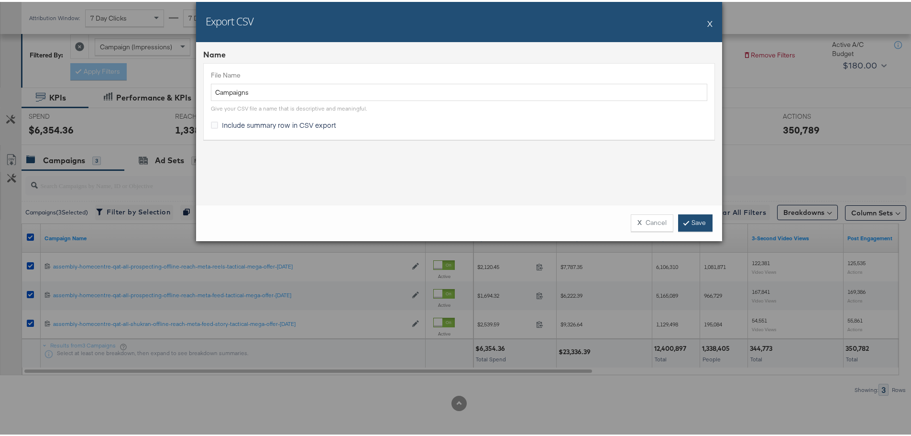
click at [679, 222] on link "Save" at bounding box center [695, 220] width 34 height 17
